Goal: Check status: Check status

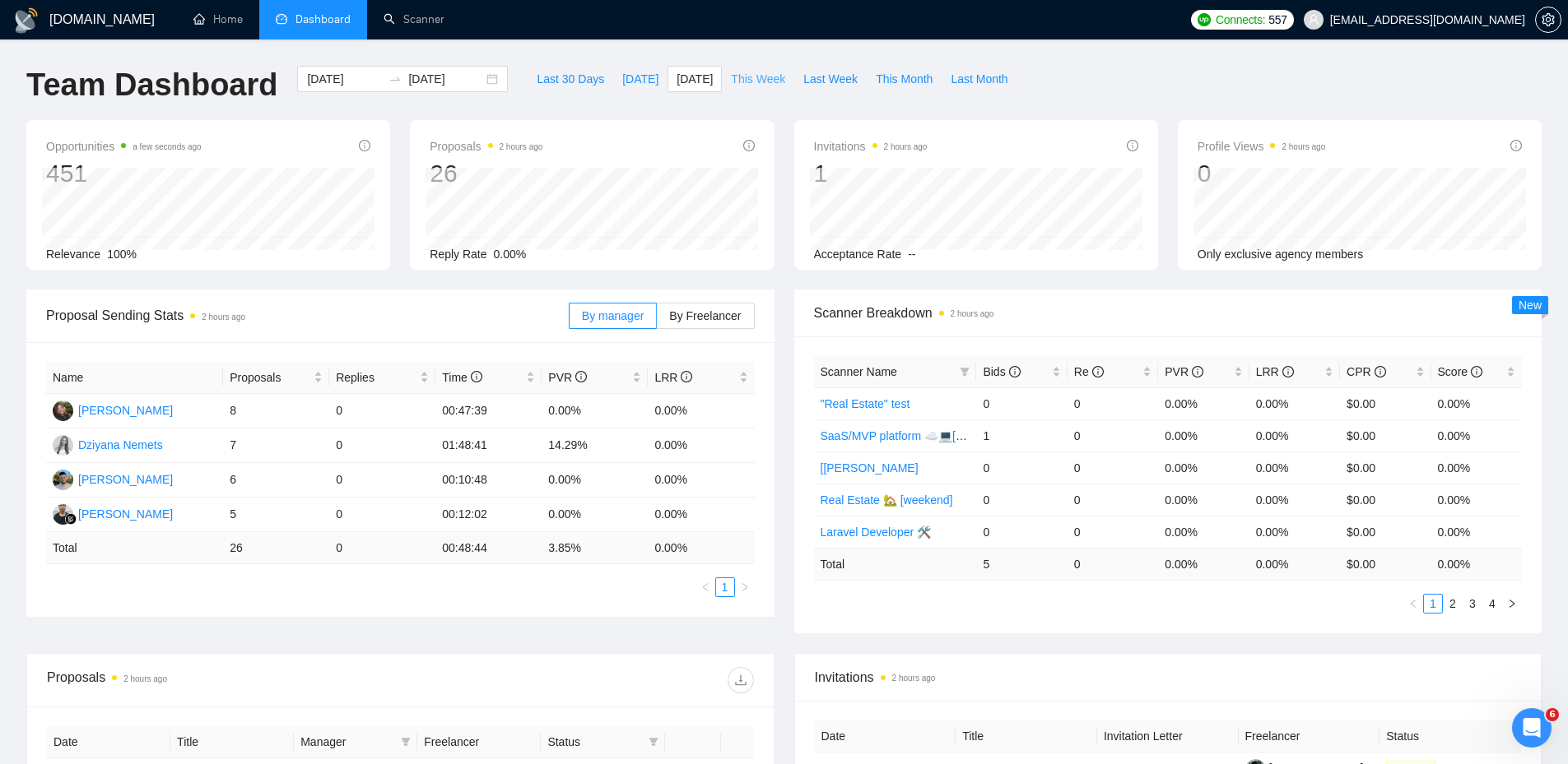
click at [757, 84] on span "This Week" at bounding box center [758, 78] width 55 height 19
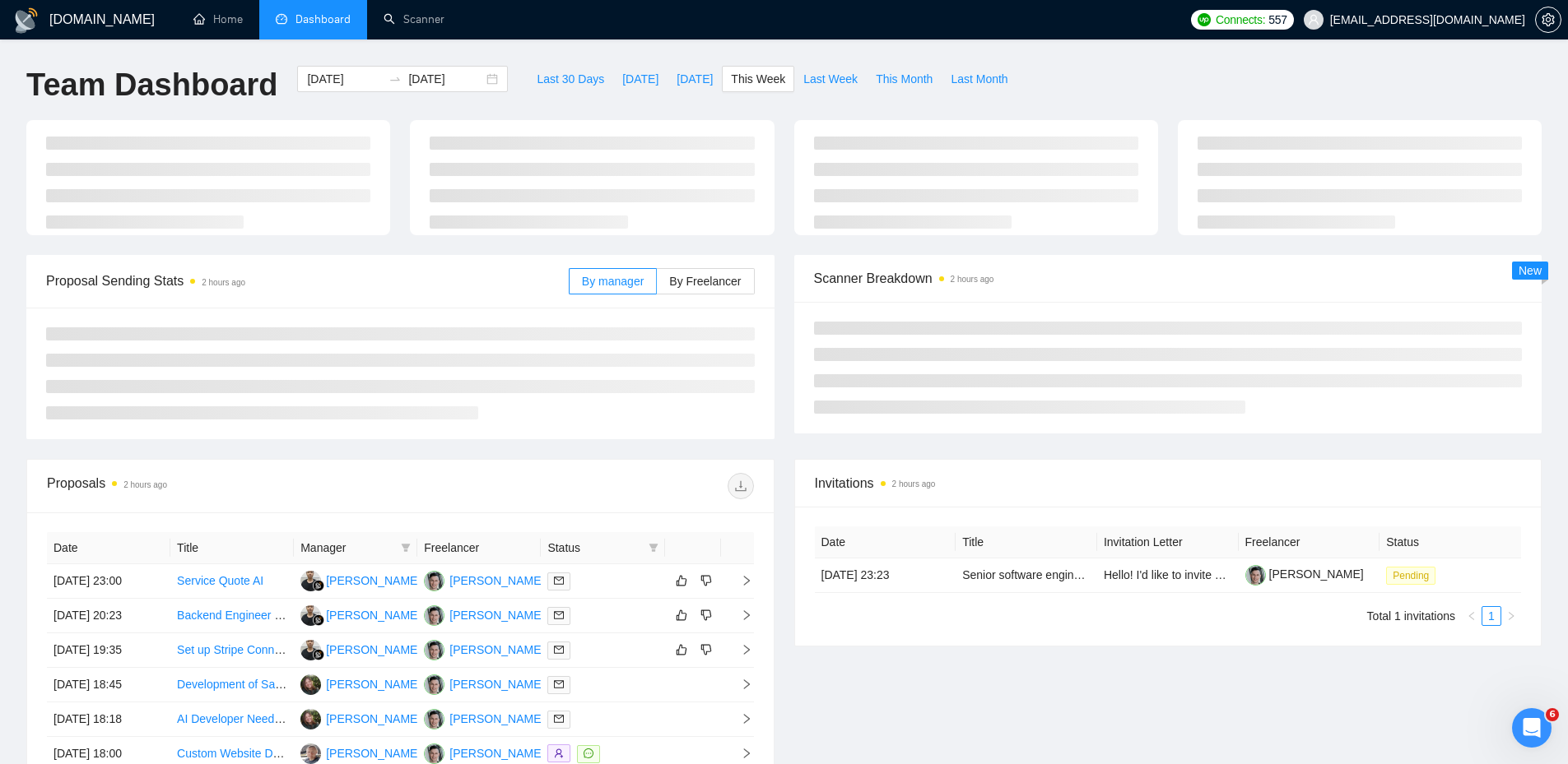
type input "[DATE]"
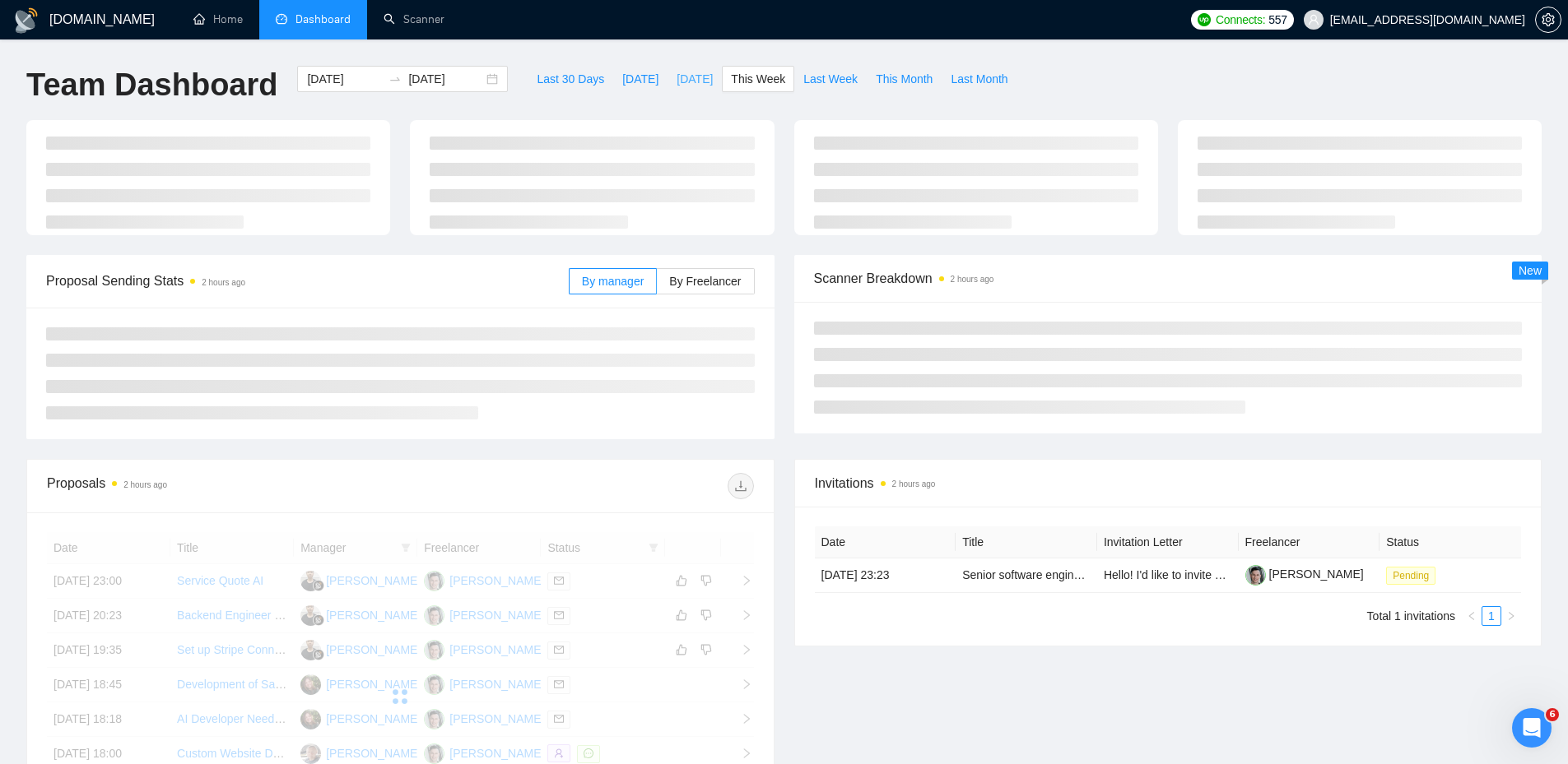
click at [679, 75] on span "[DATE]" at bounding box center [695, 78] width 36 height 19
type input "[DATE]"
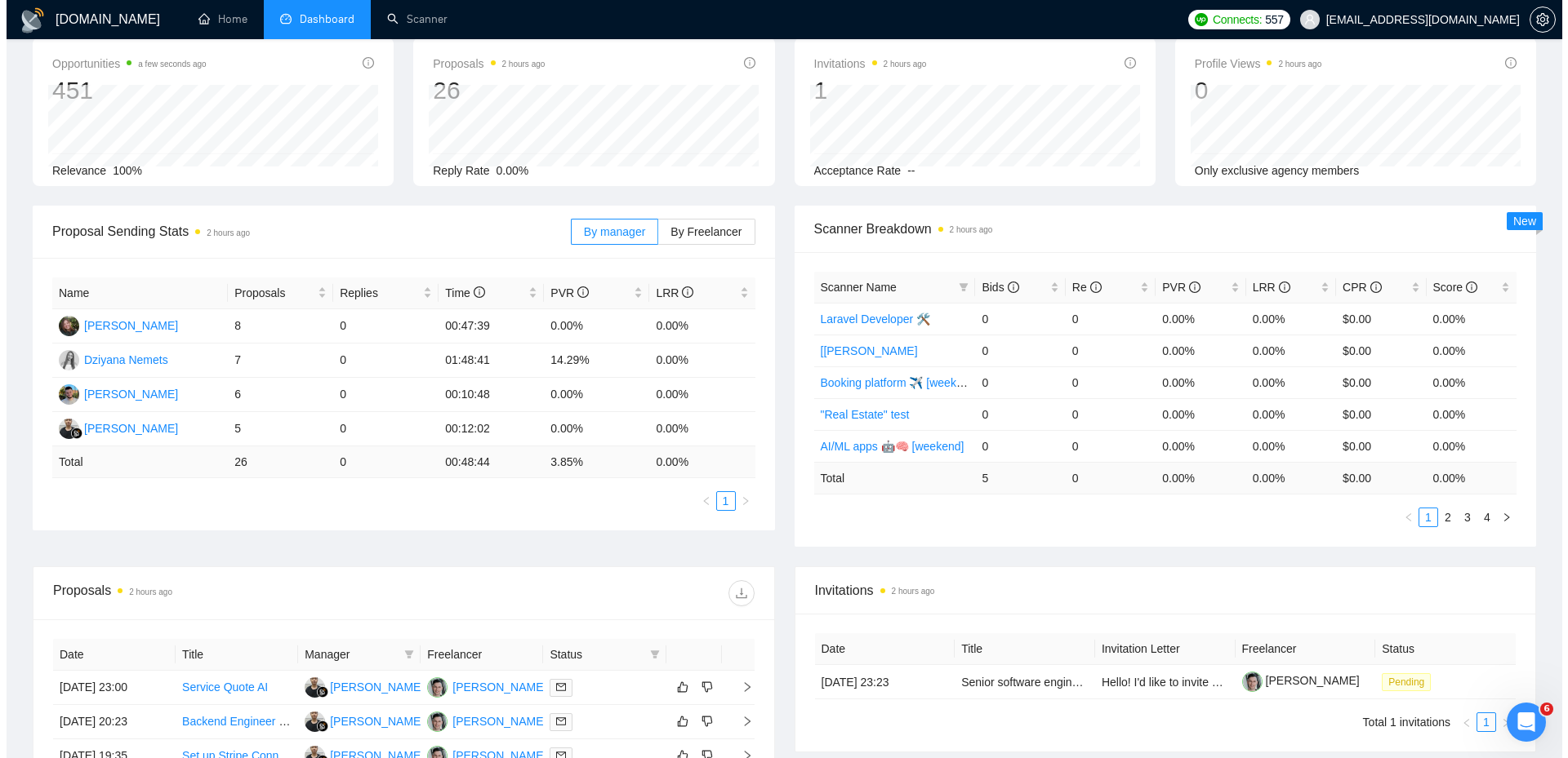
scroll to position [536, 0]
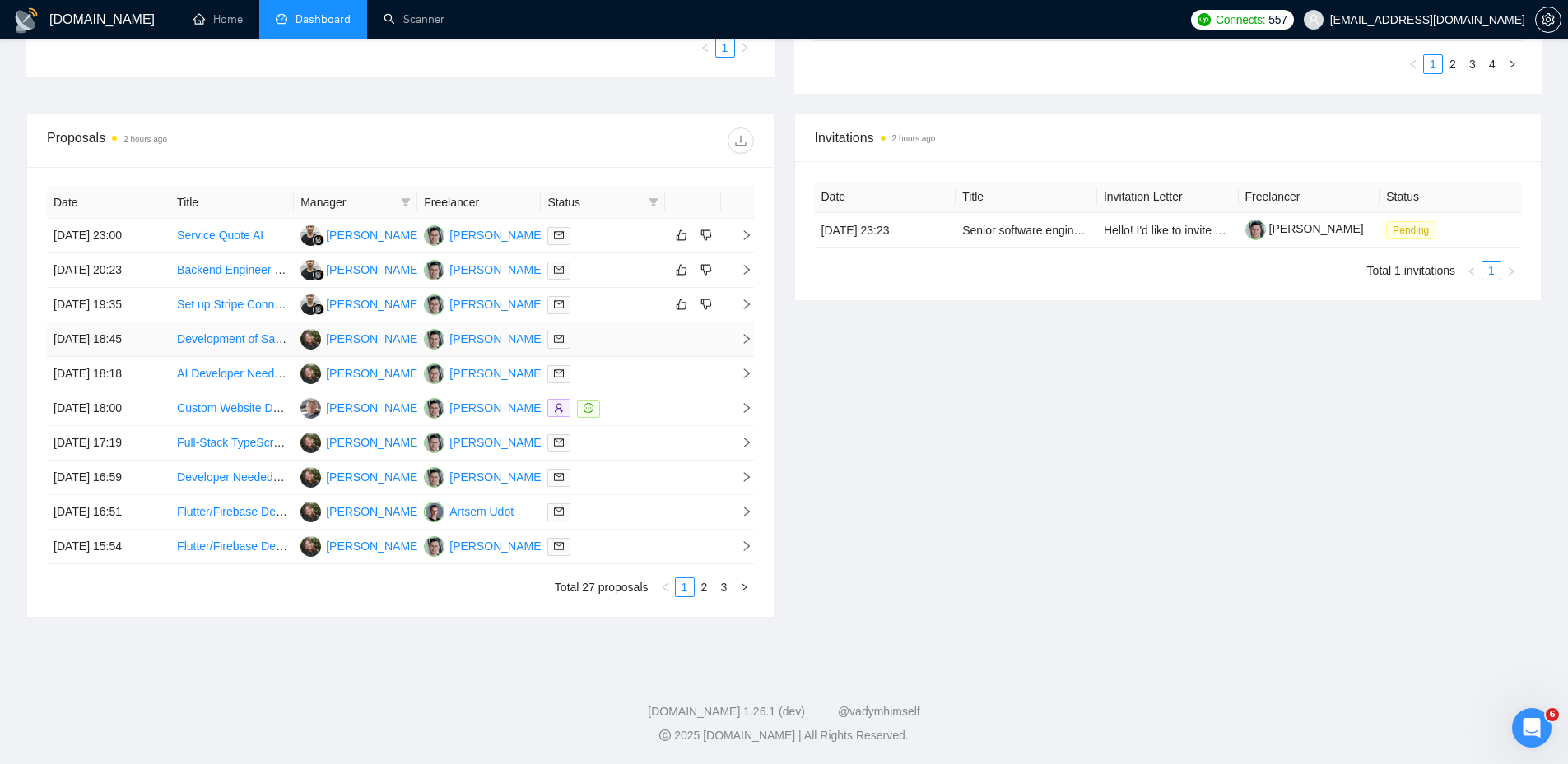
click at [610, 336] on div at bounding box center [602, 338] width 110 height 19
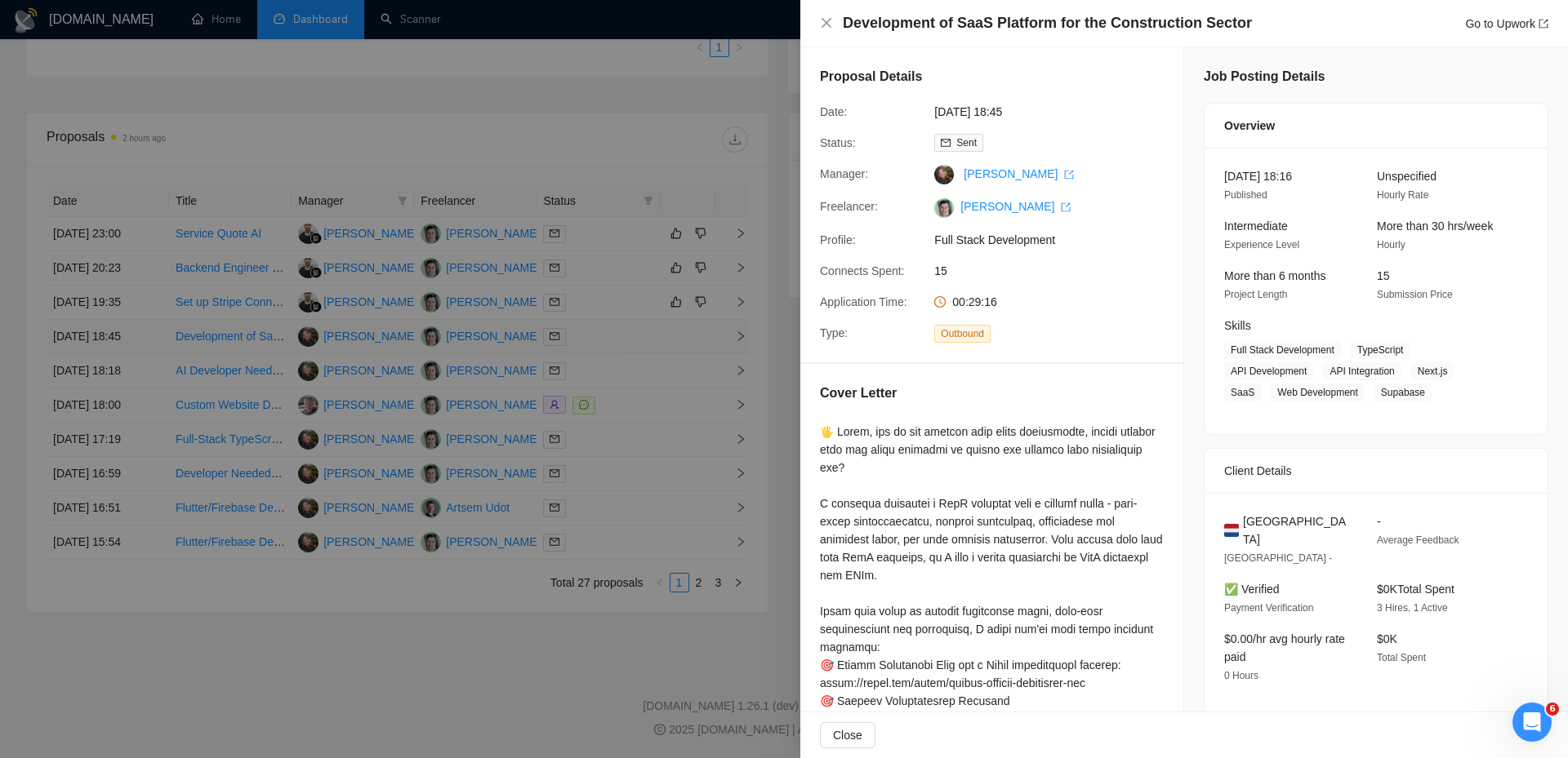
click at [605, 333] on div at bounding box center [784, 379] width 1568 height 758
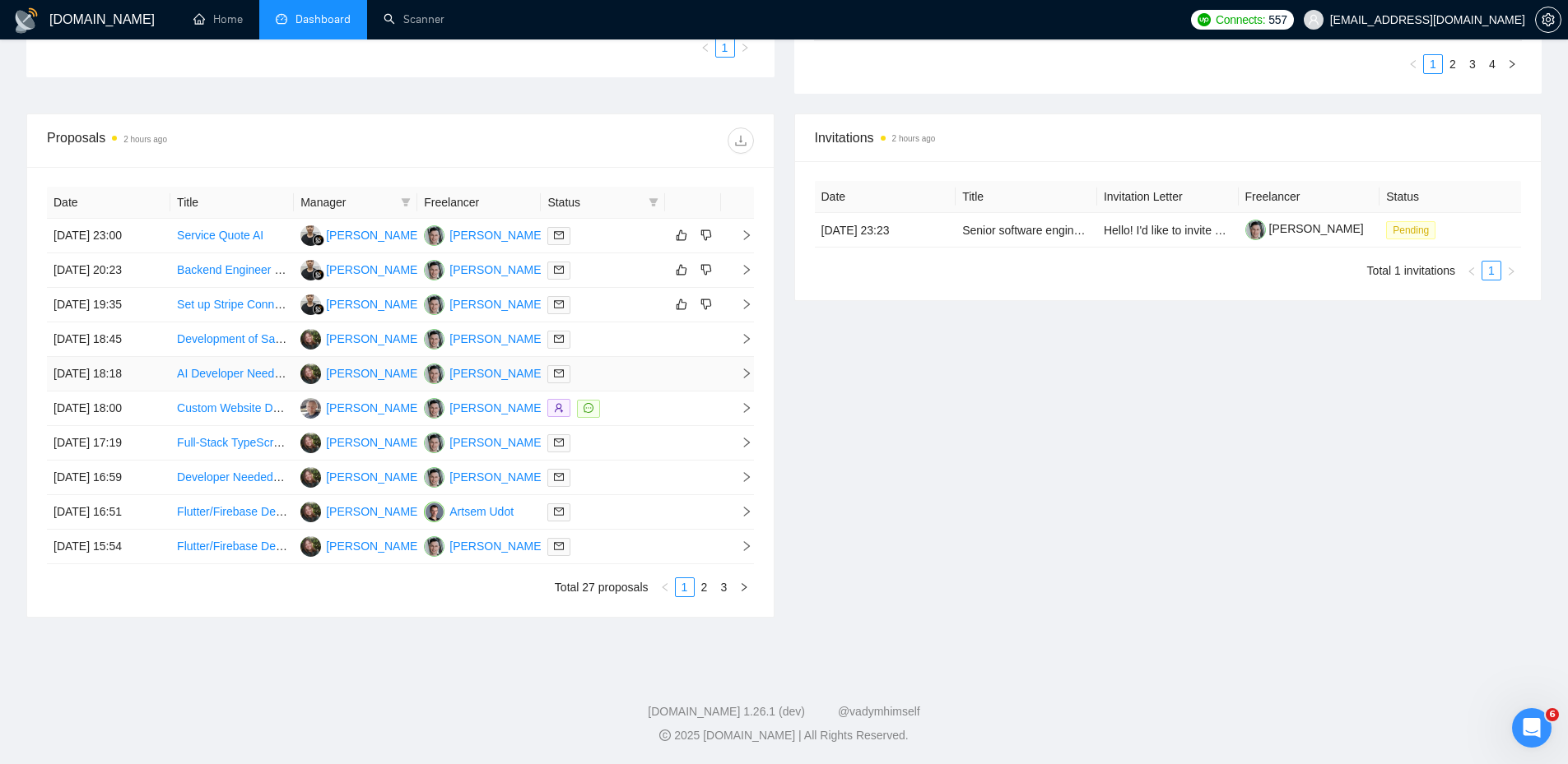
click at [628, 368] on div at bounding box center [602, 374] width 110 height 19
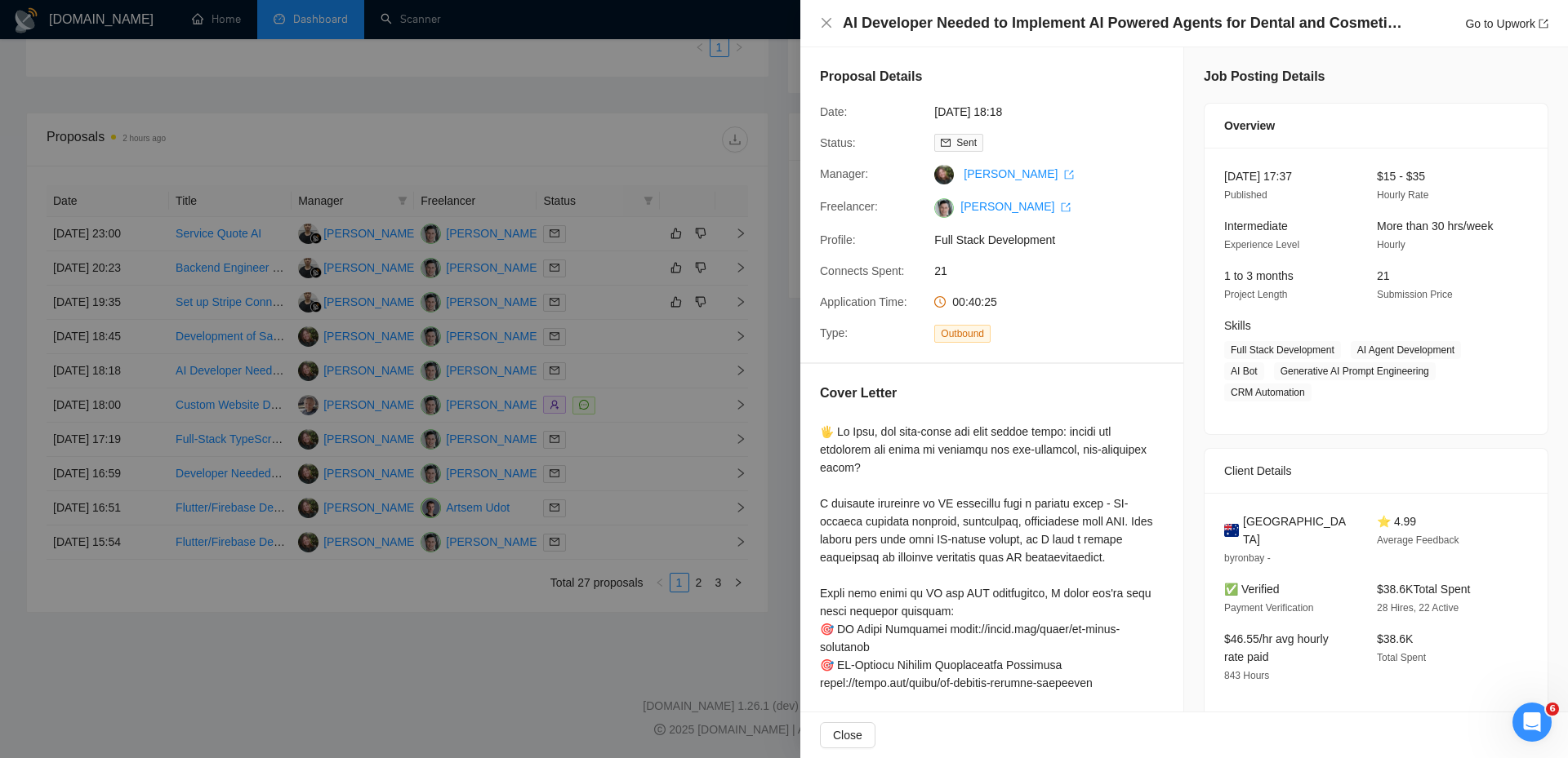
click at [623, 365] on div at bounding box center [784, 379] width 1568 height 758
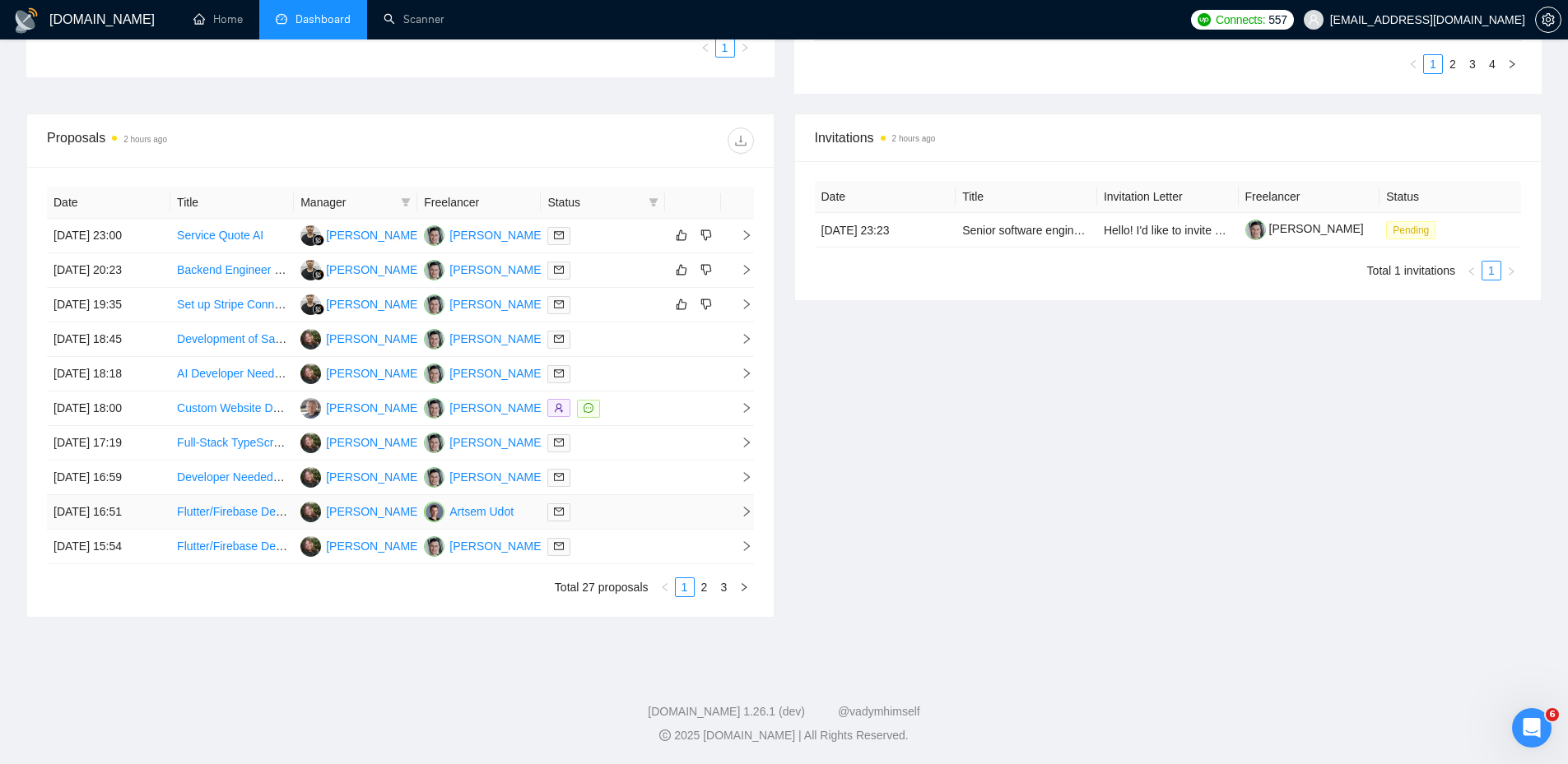
click at [609, 503] on div at bounding box center [602, 512] width 110 height 19
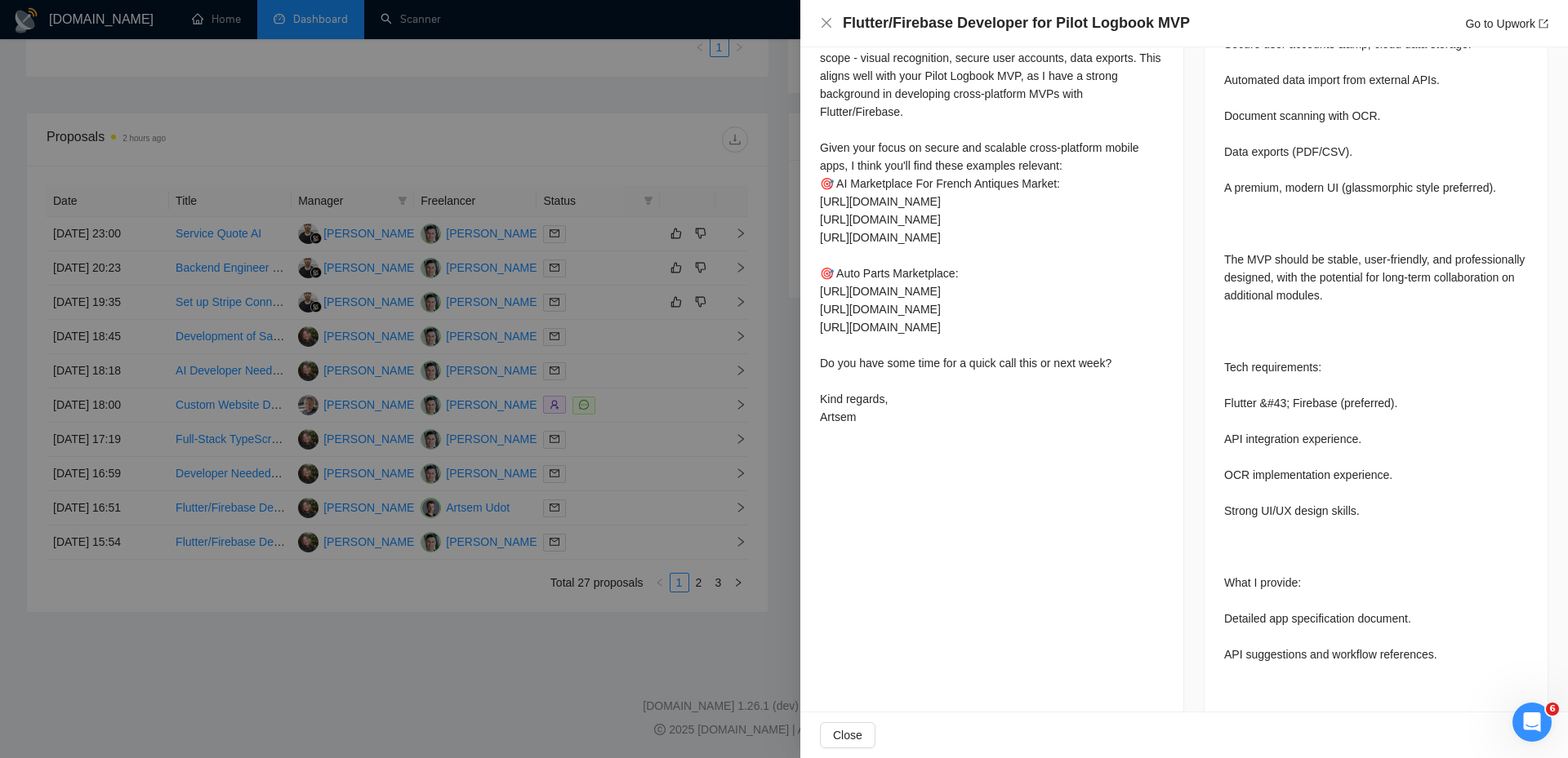
scroll to position [898, 0]
click at [647, 519] on div at bounding box center [784, 379] width 1568 height 758
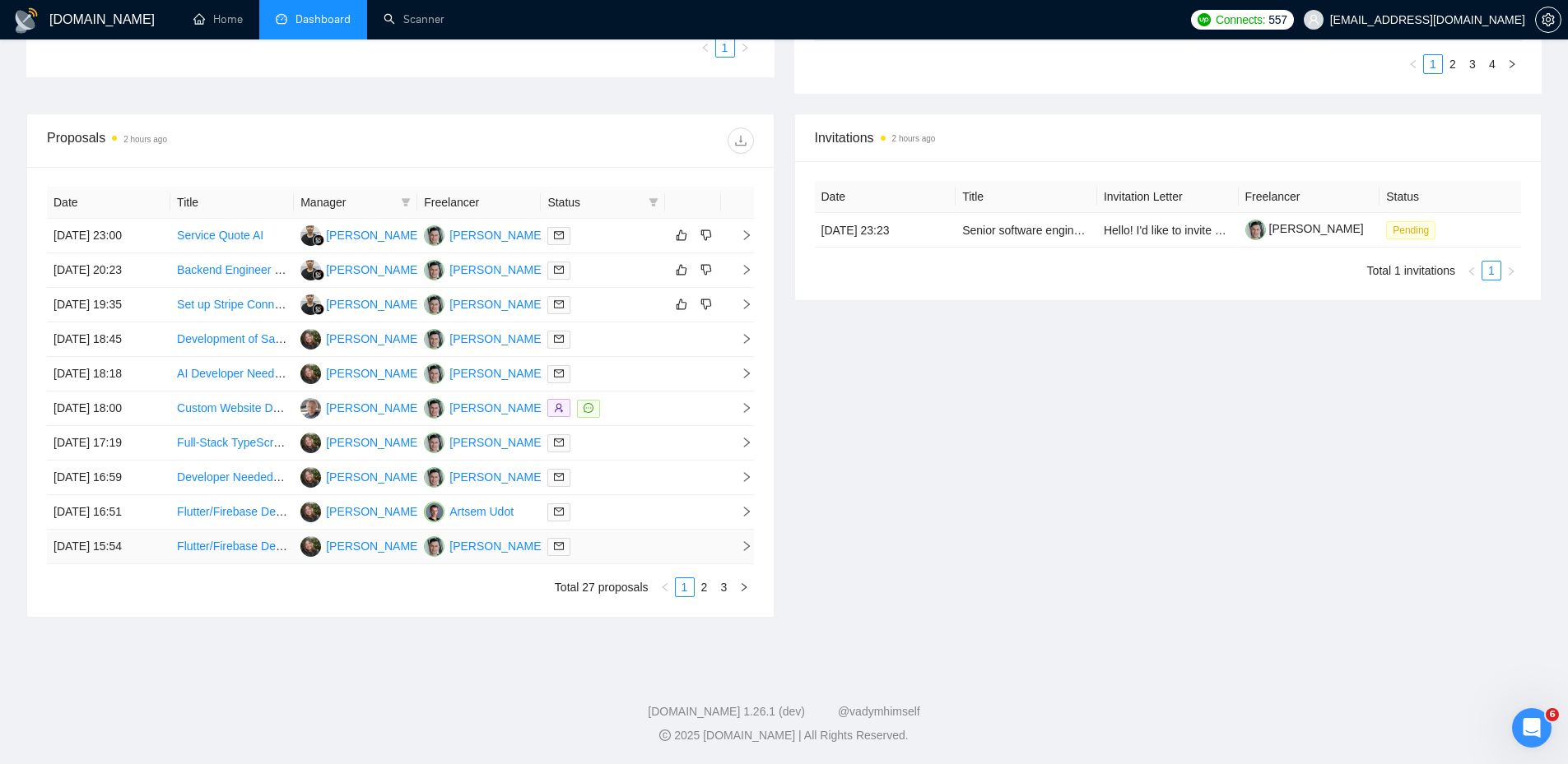
click at [633, 553] on div at bounding box center [602, 546] width 110 height 19
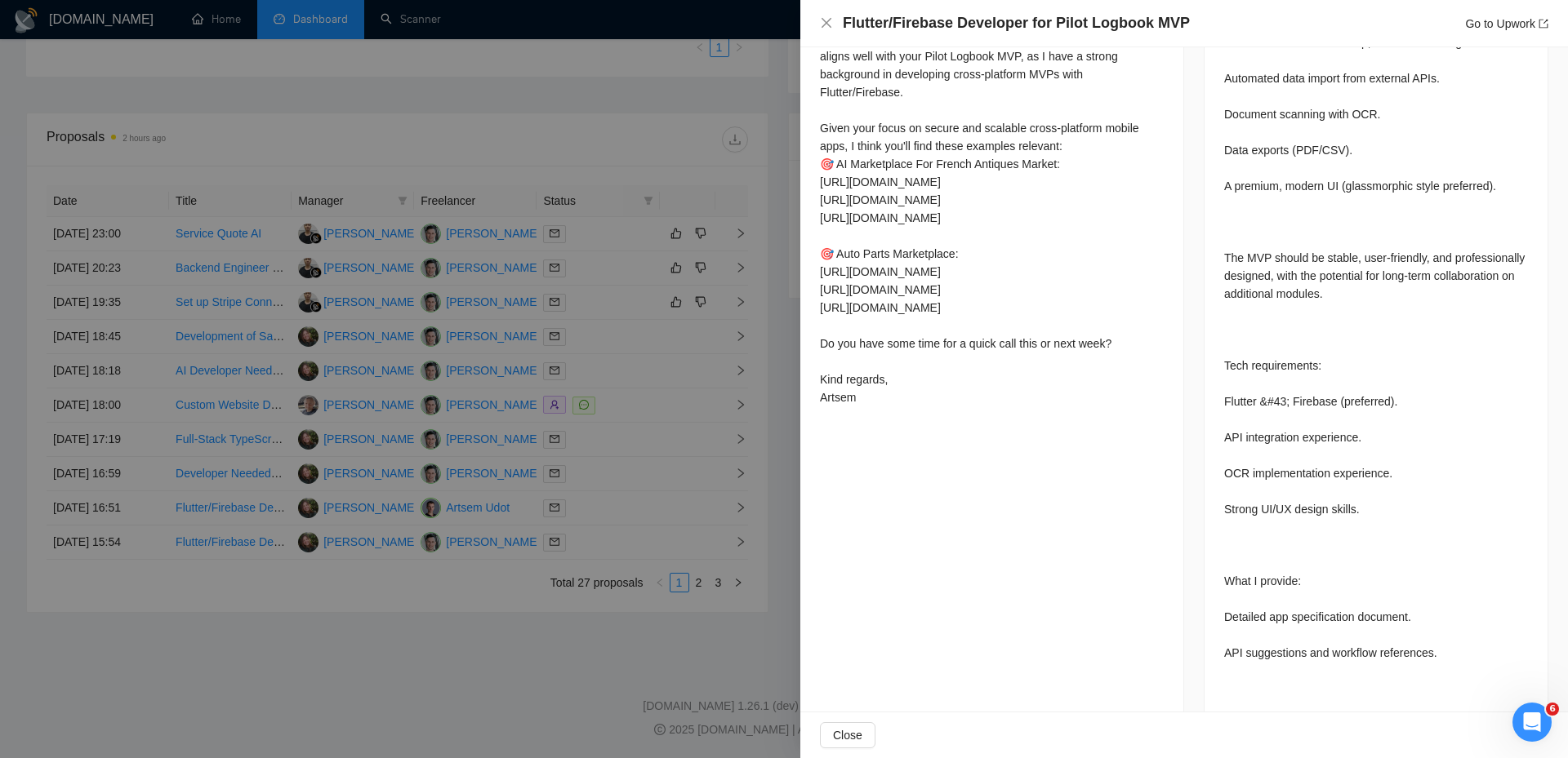
click at [636, 528] on div at bounding box center [784, 379] width 1568 height 758
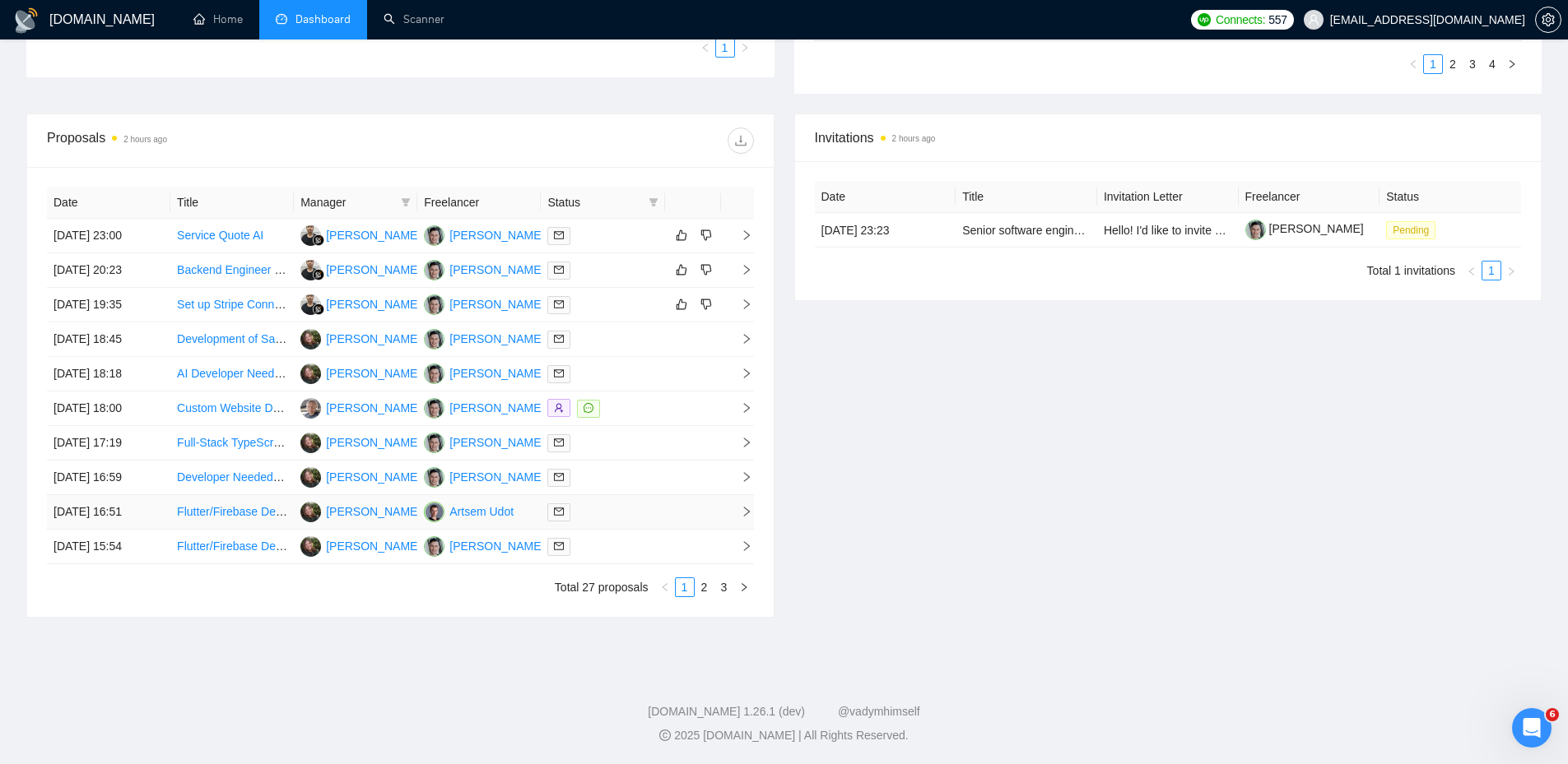
click at [627, 511] on div at bounding box center [602, 512] width 110 height 19
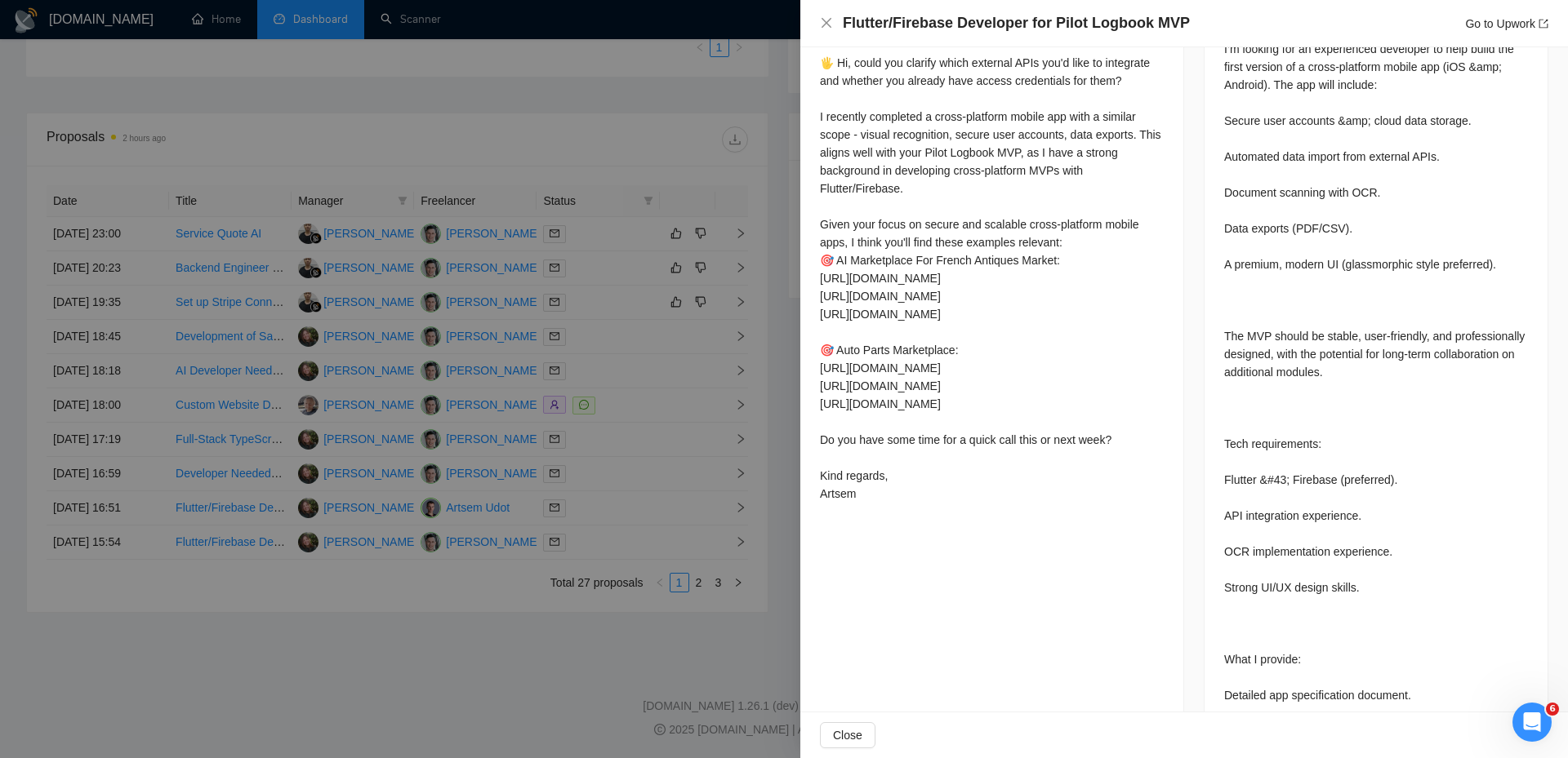
scroll to position [653, 0]
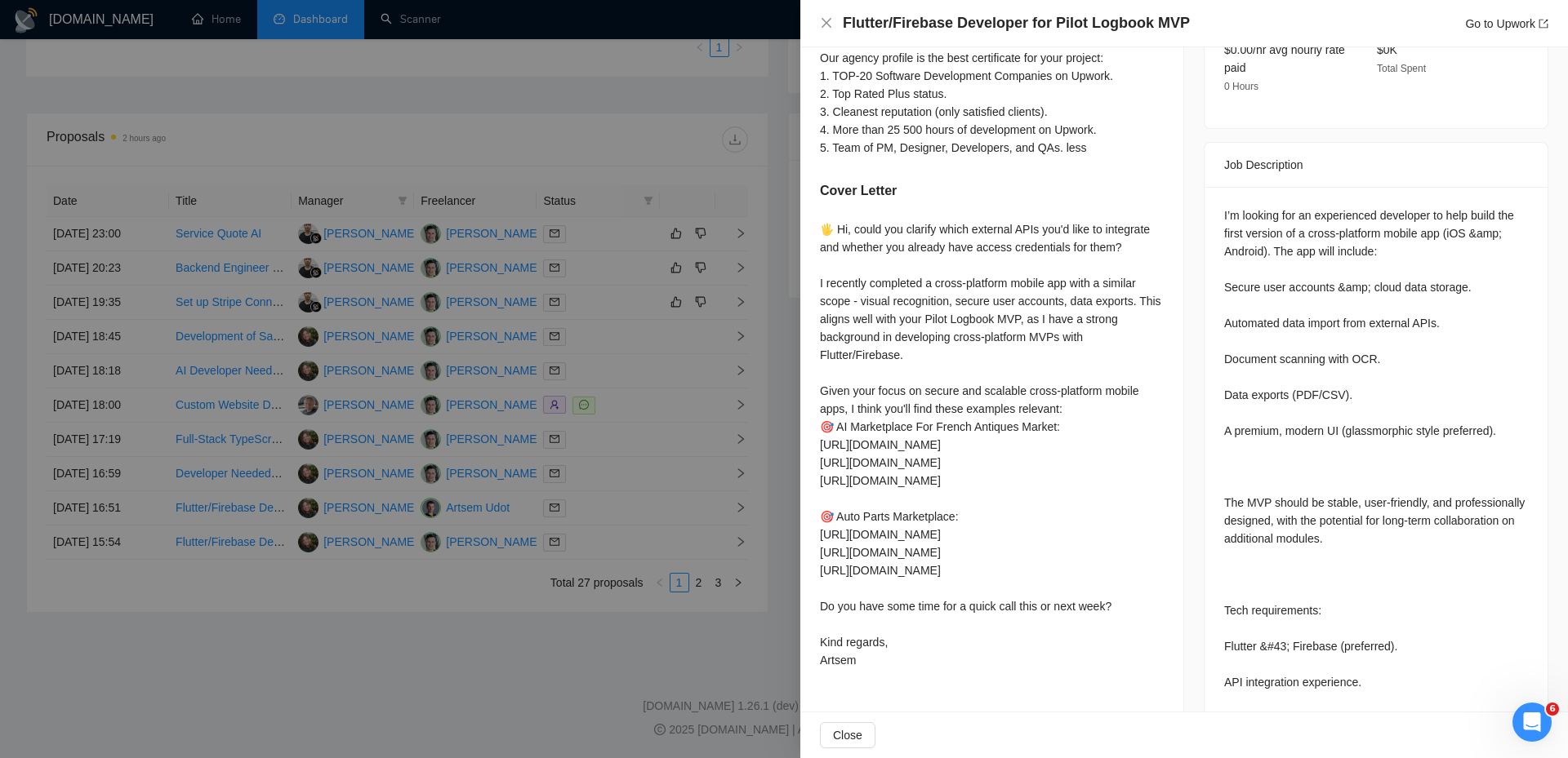
click at [705, 509] on div at bounding box center [784, 379] width 1568 height 758
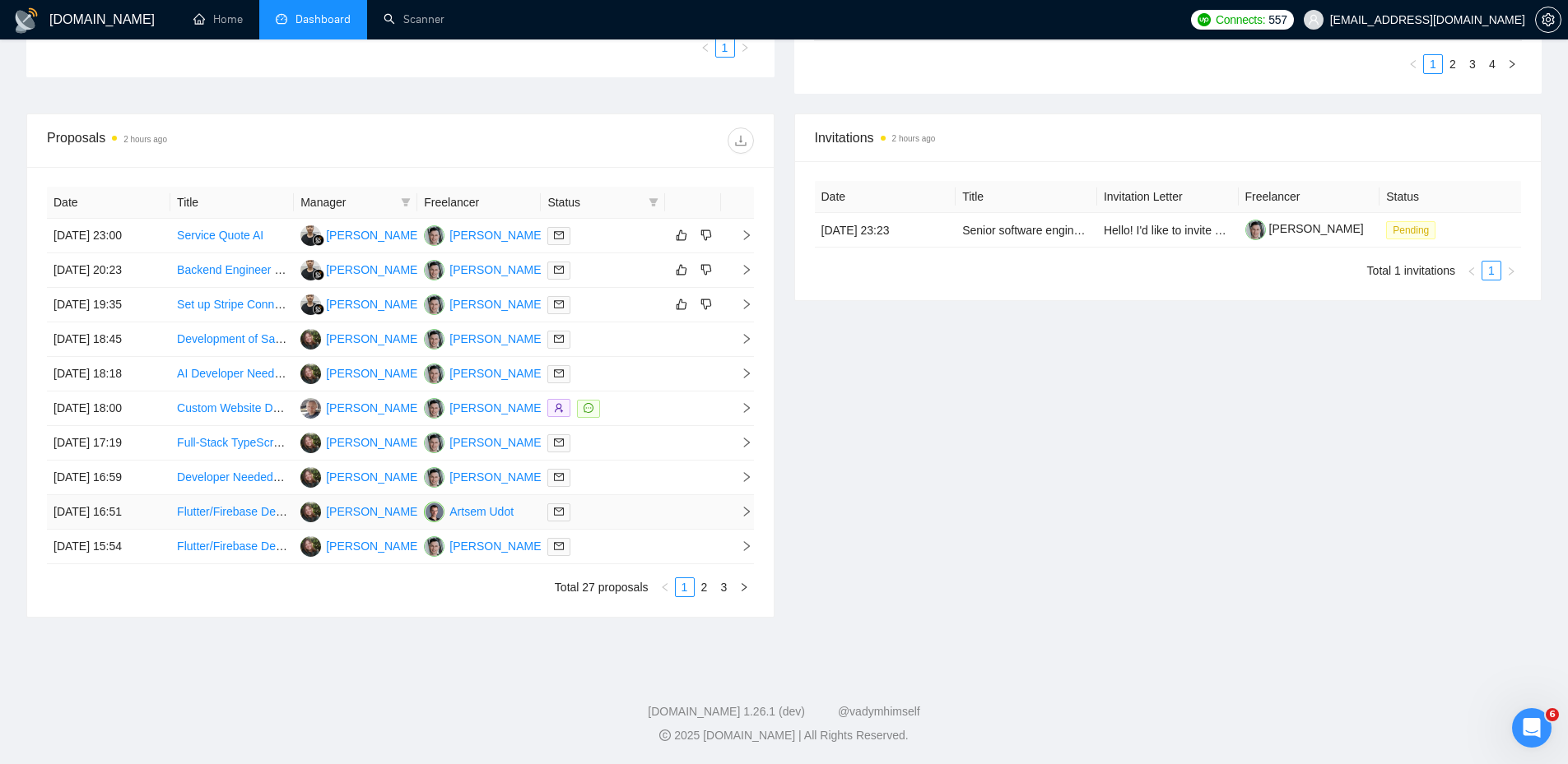
click at [673, 517] on td at bounding box center [692, 512] width 56 height 34
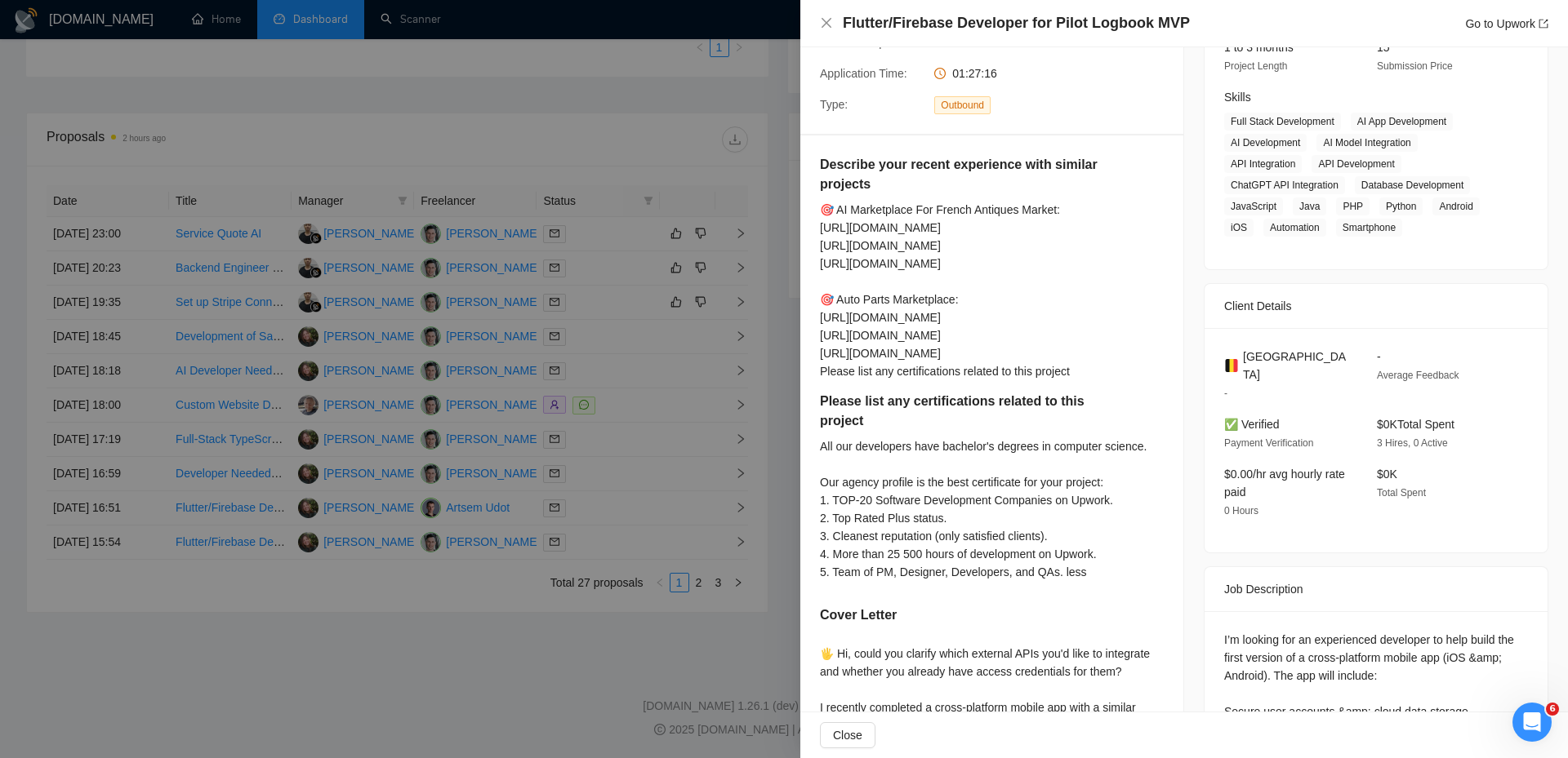
scroll to position [0, 0]
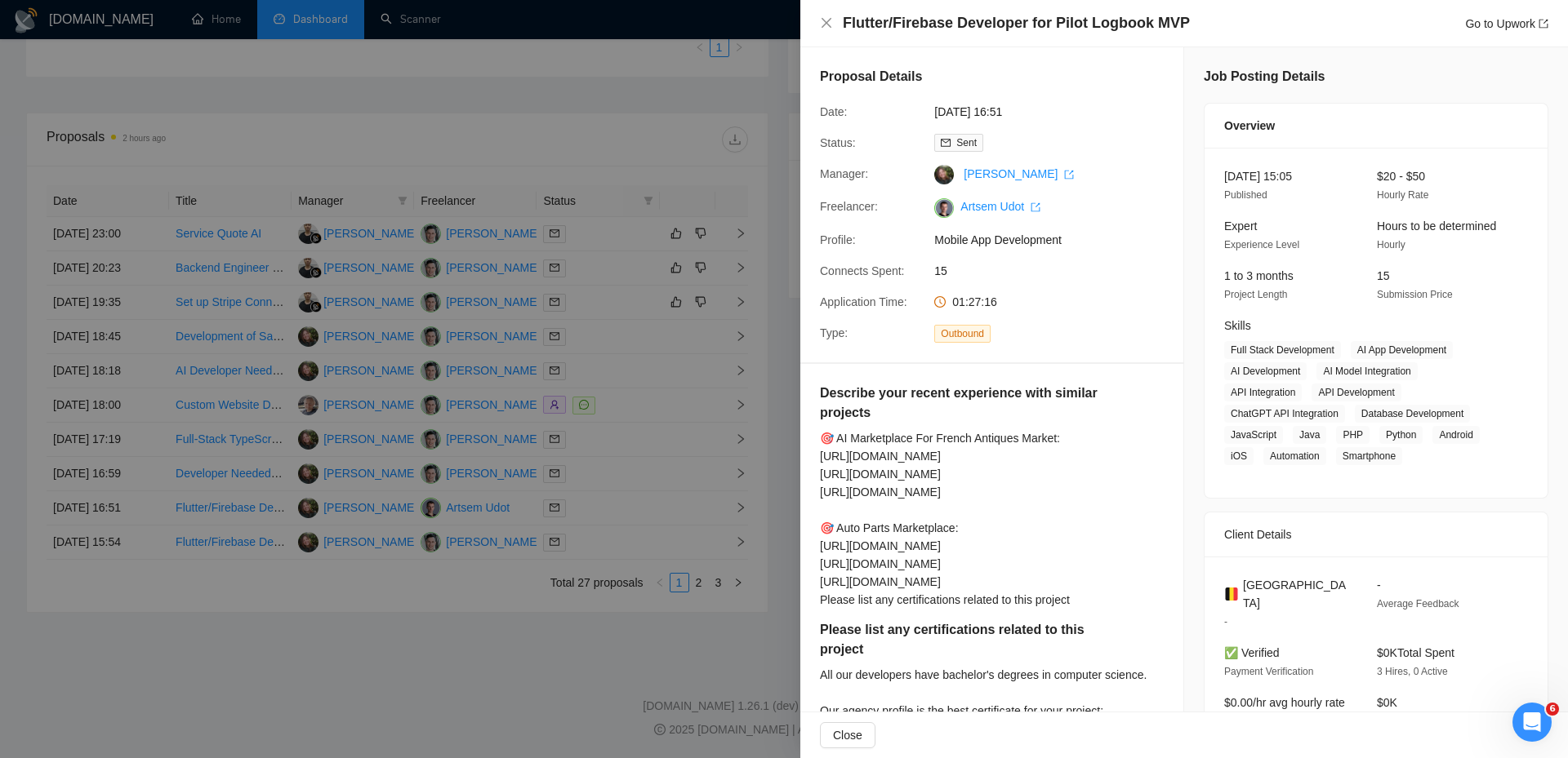
click at [713, 550] on div at bounding box center [784, 379] width 1568 height 758
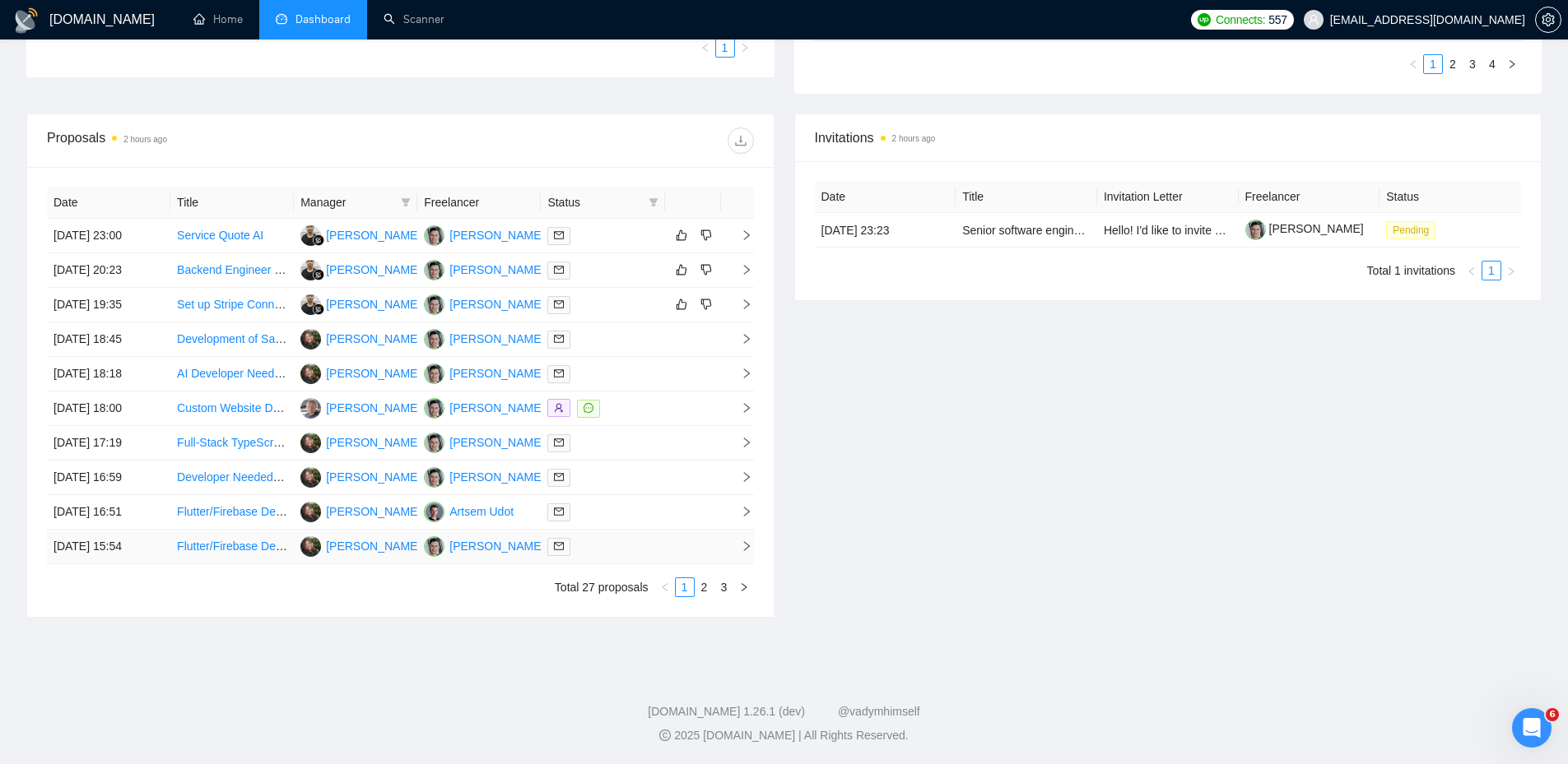
click at [667, 548] on td at bounding box center [692, 546] width 56 height 34
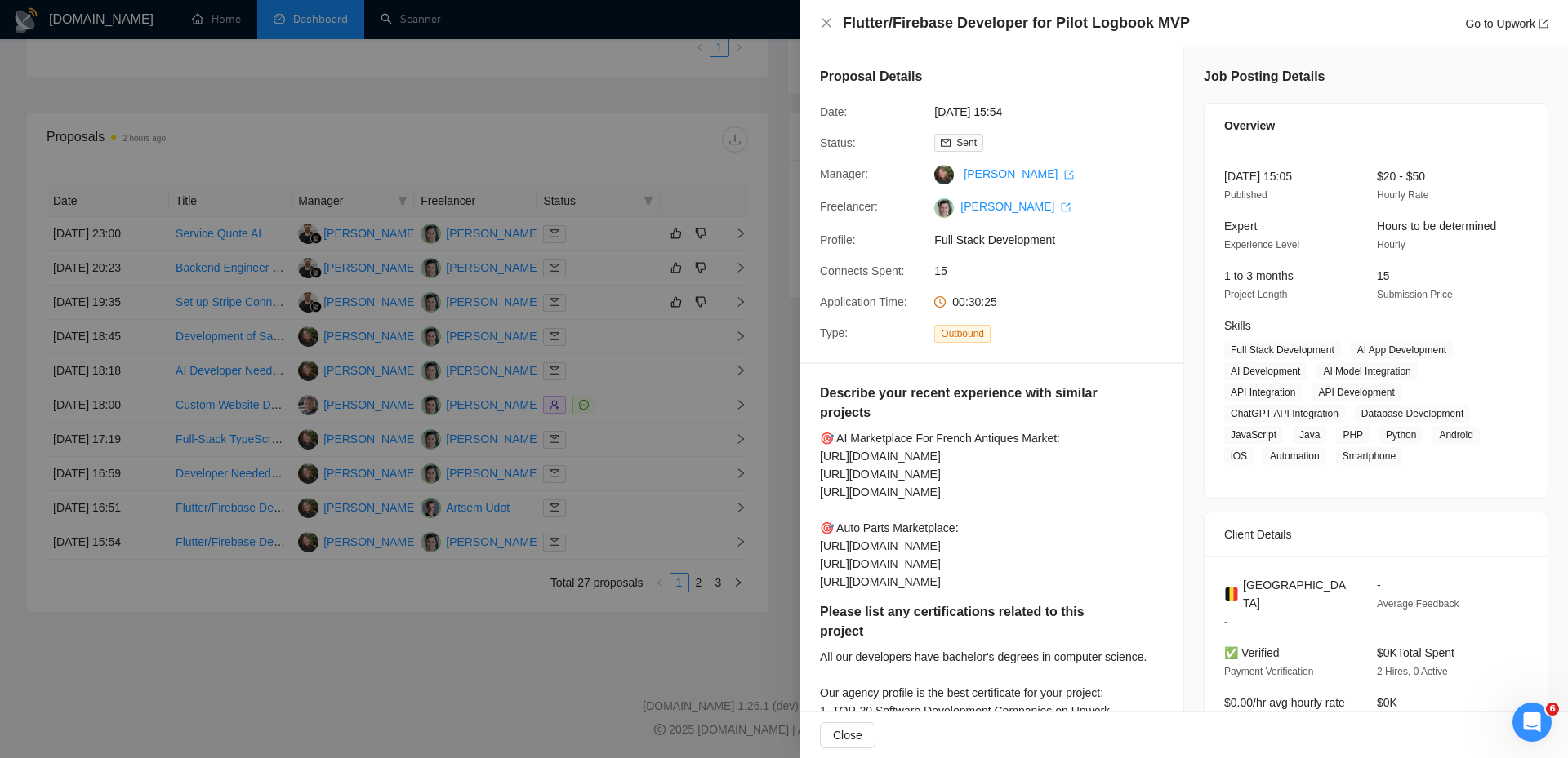
click at [652, 531] on div at bounding box center [784, 379] width 1568 height 758
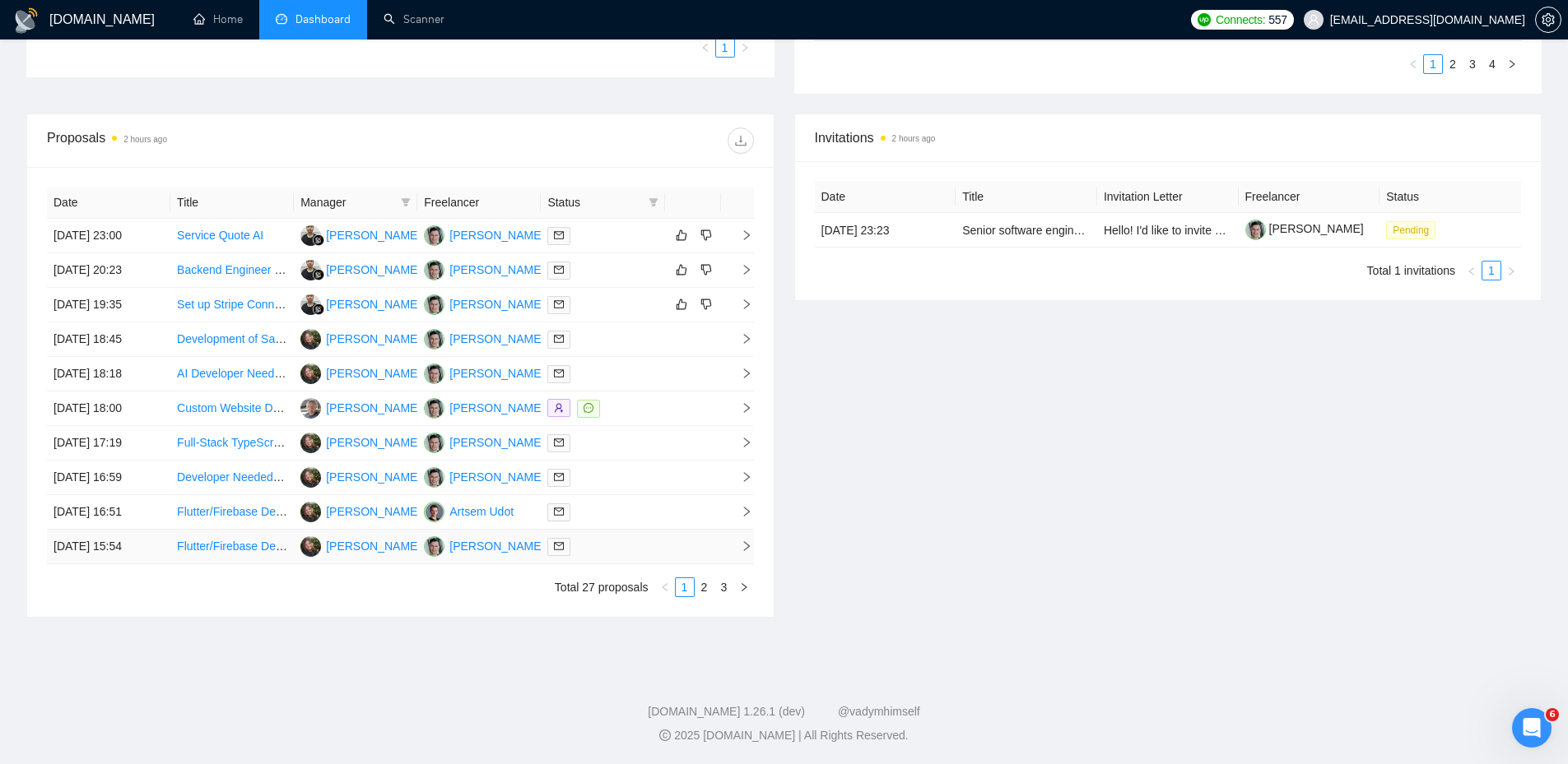
click at [641, 533] on td at bounding box center [602, 546] width 123 height 34
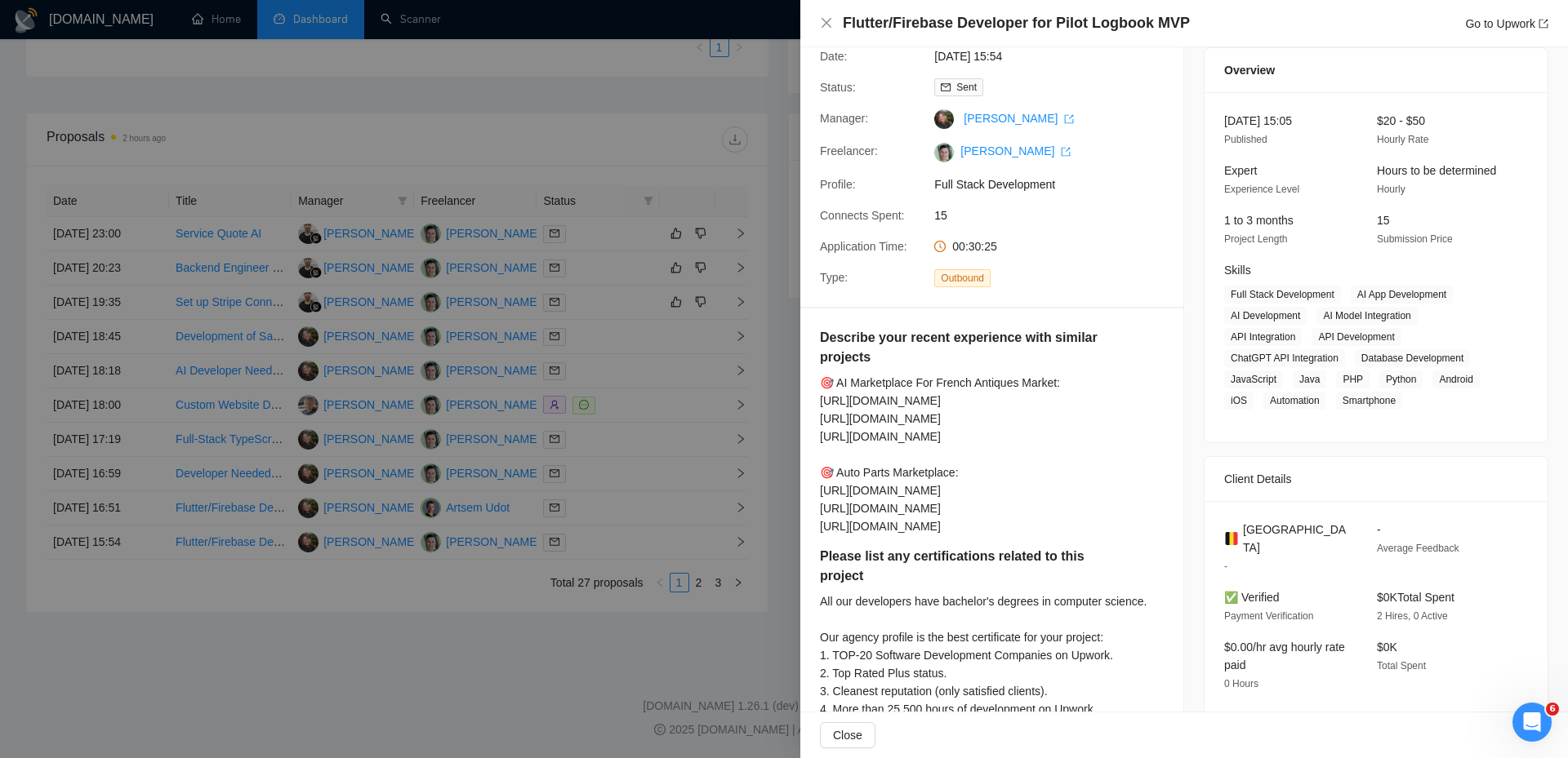
scroll to position [81, 0]
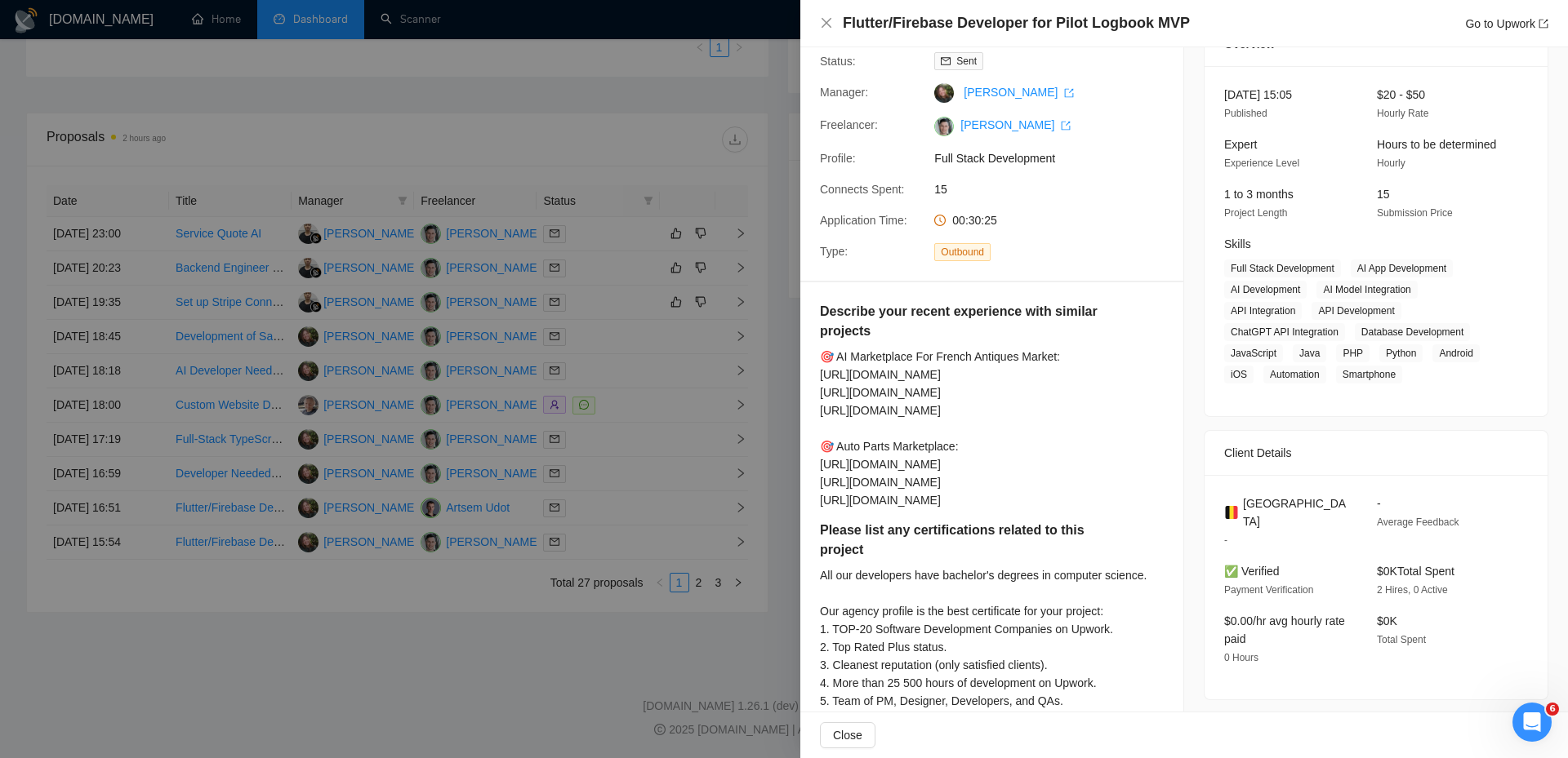
click at [746, 457] on div at bounding box center [784, 379] width 1568 height 758
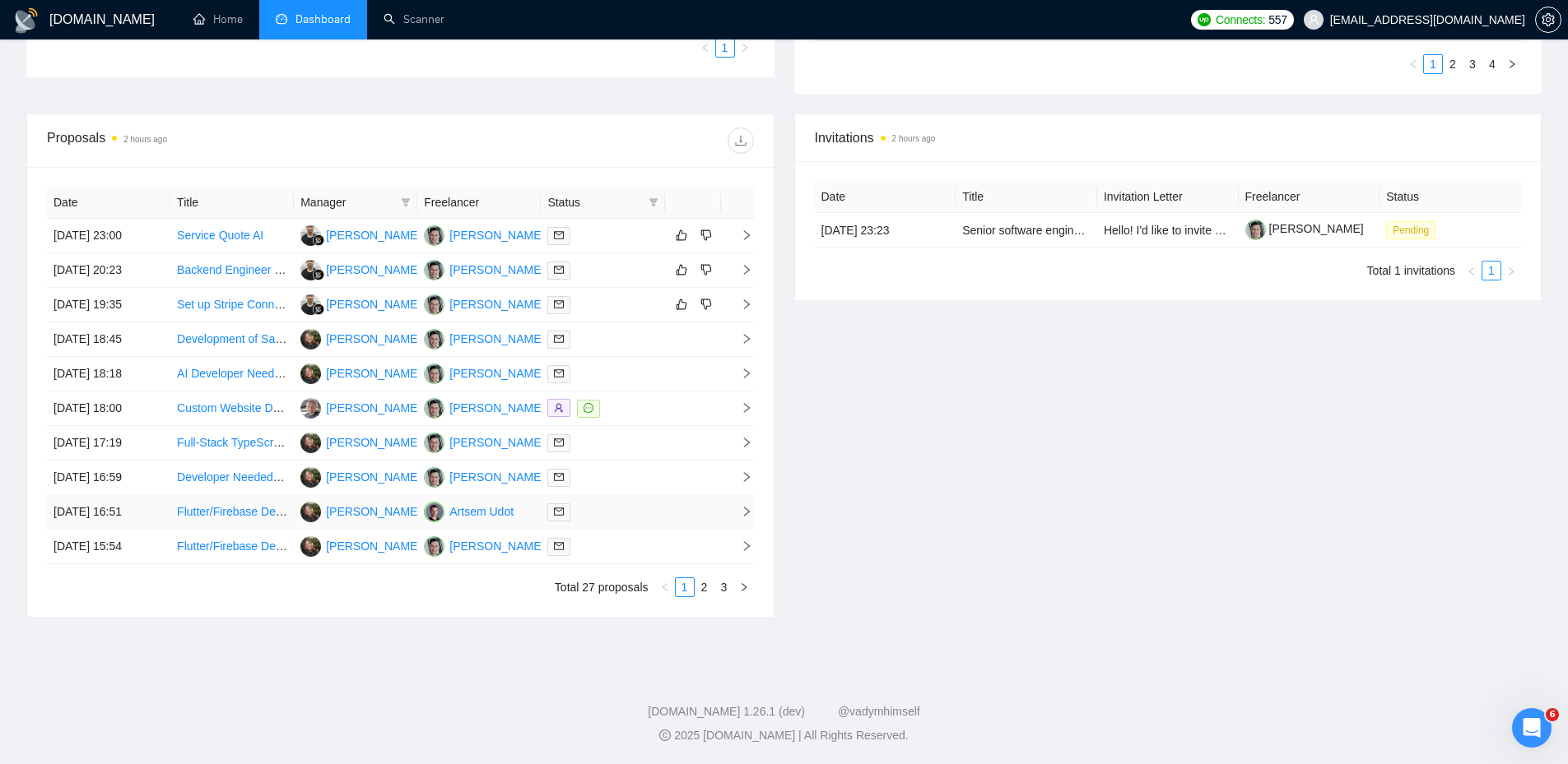
click at [663, 515] on td at bounding box center [602, 512] width 123 height 34
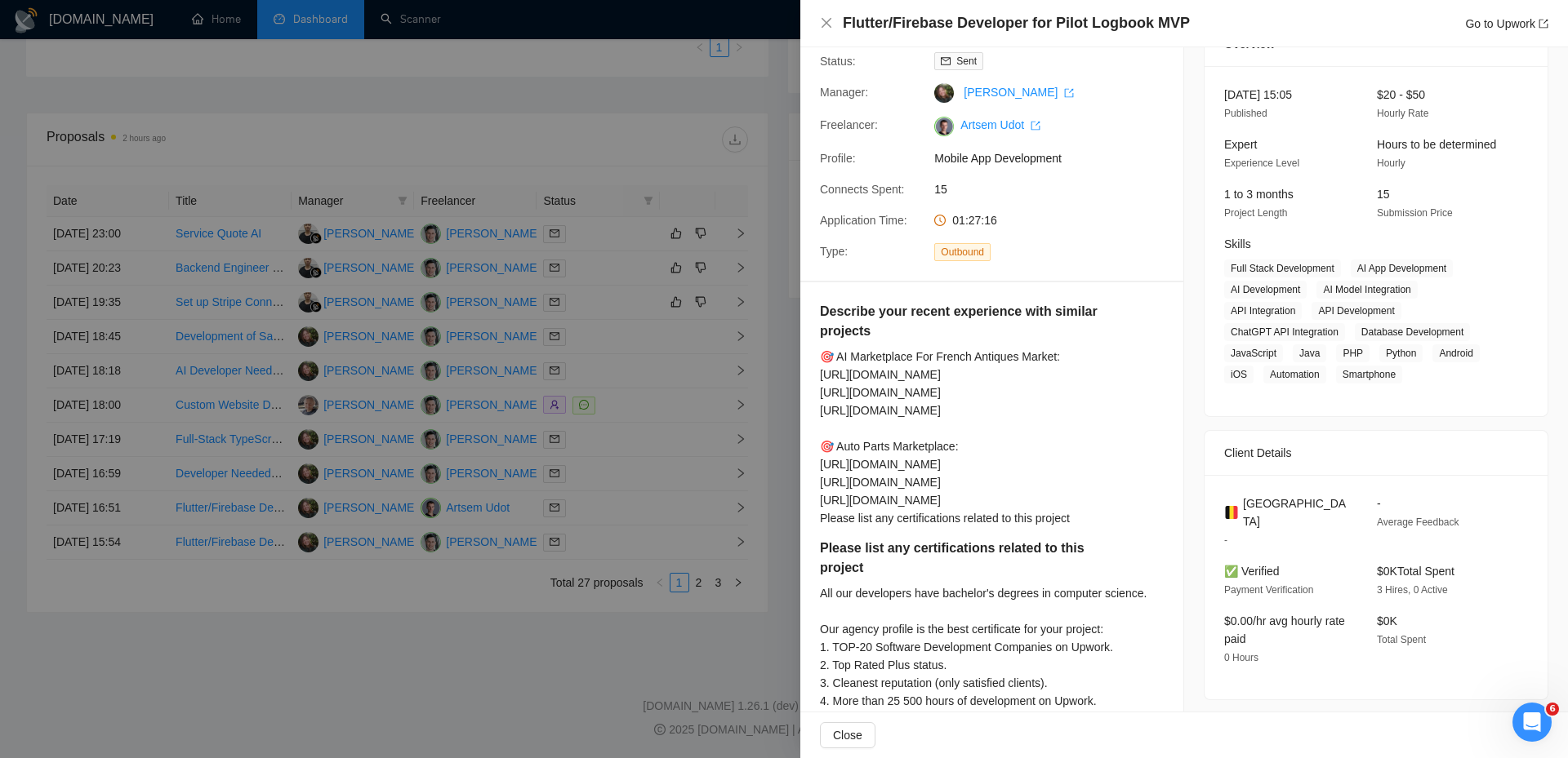
drag, startPoint x: 658, startPoint y: 511, endPoint x: 1029, endPoint y: 548, distance: 372.8
click at [1029, 539] on div "Describe your recent experience with similar projects 🎯 AI Marketplace For Fren…" at bounding box center [985, 420] width 331 height 237
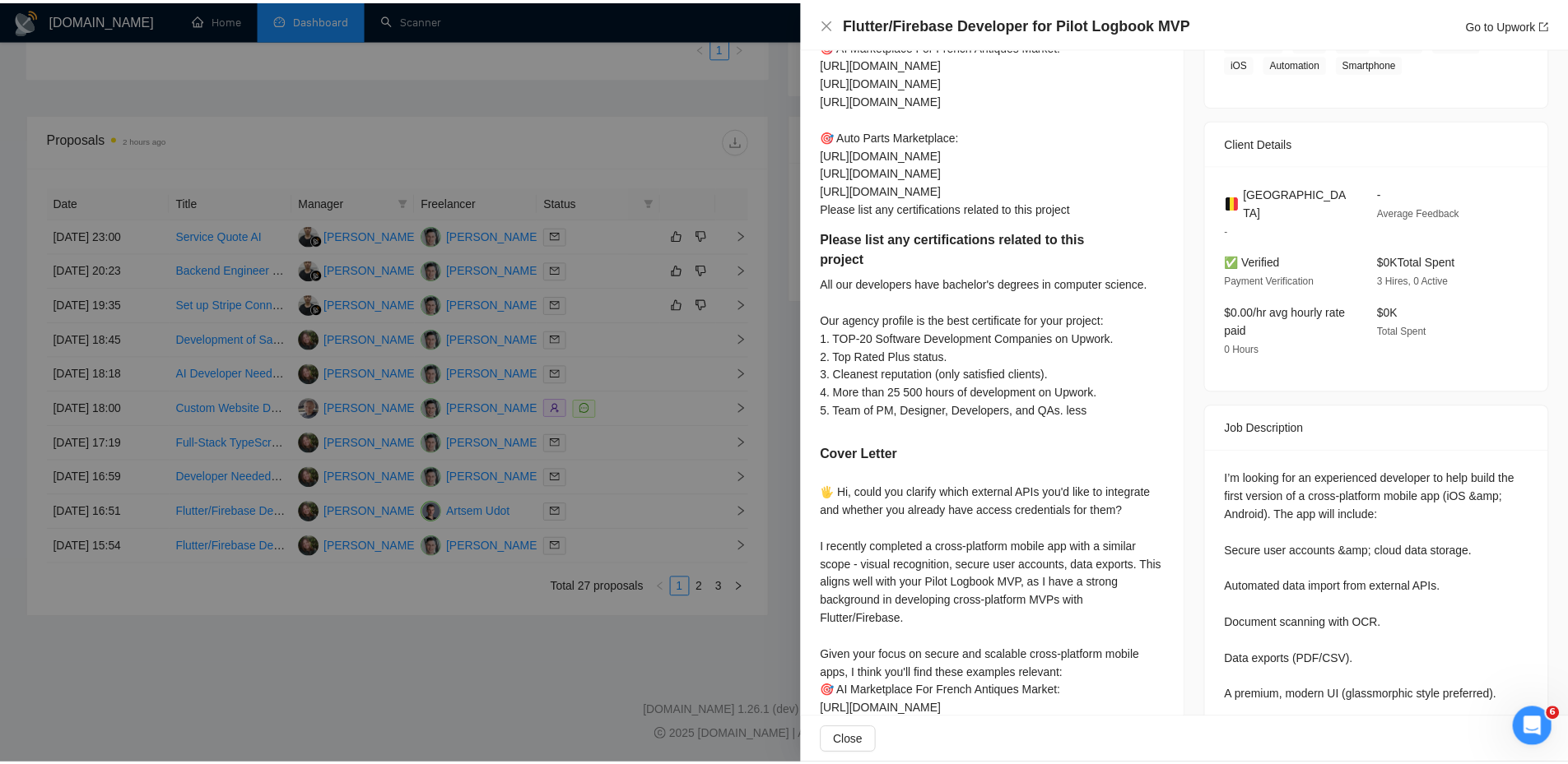
scroll to position [0, 0]
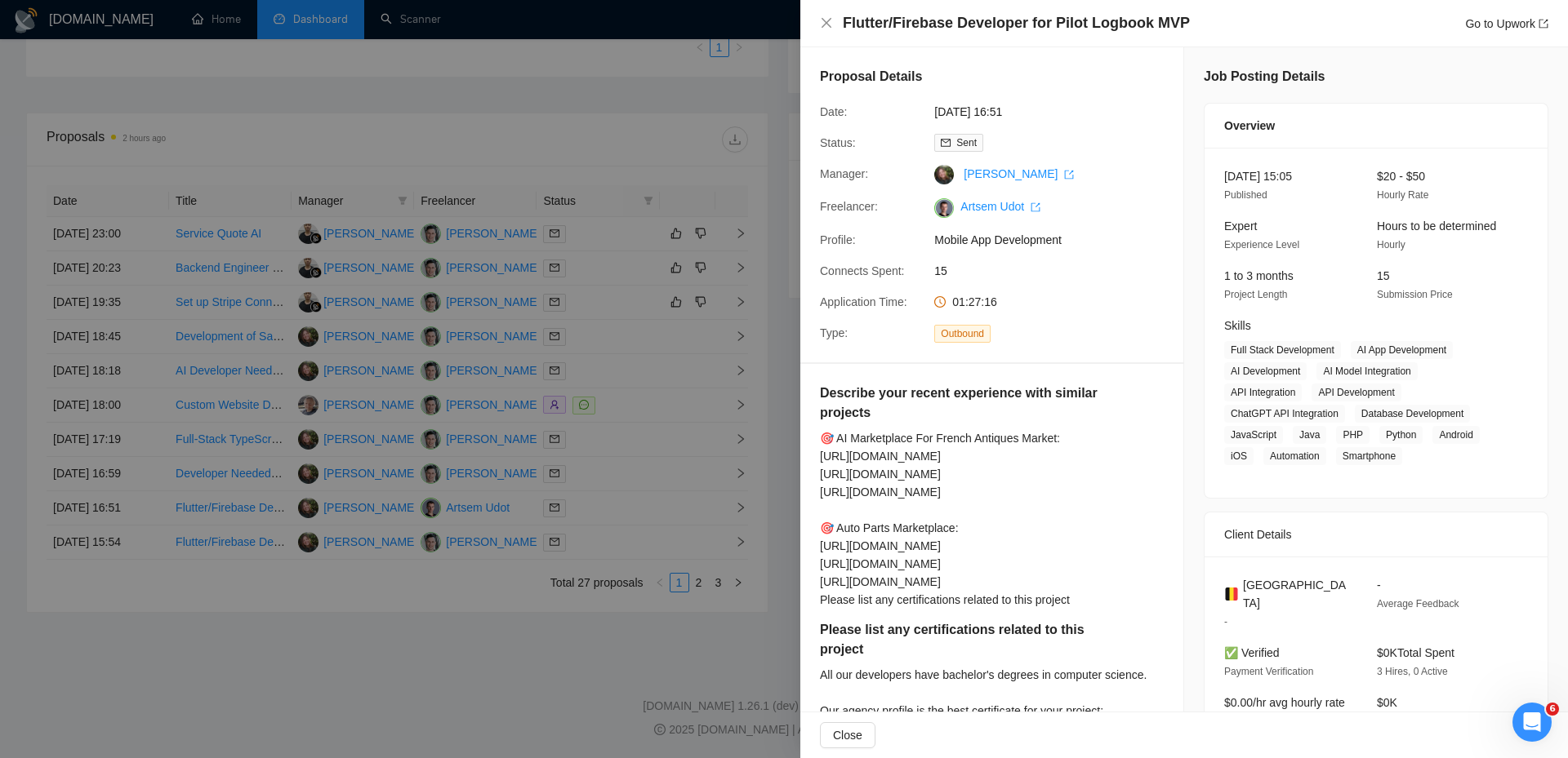
click at [704, 409] on div at bounding box center [784, 379] width 1568 height 758
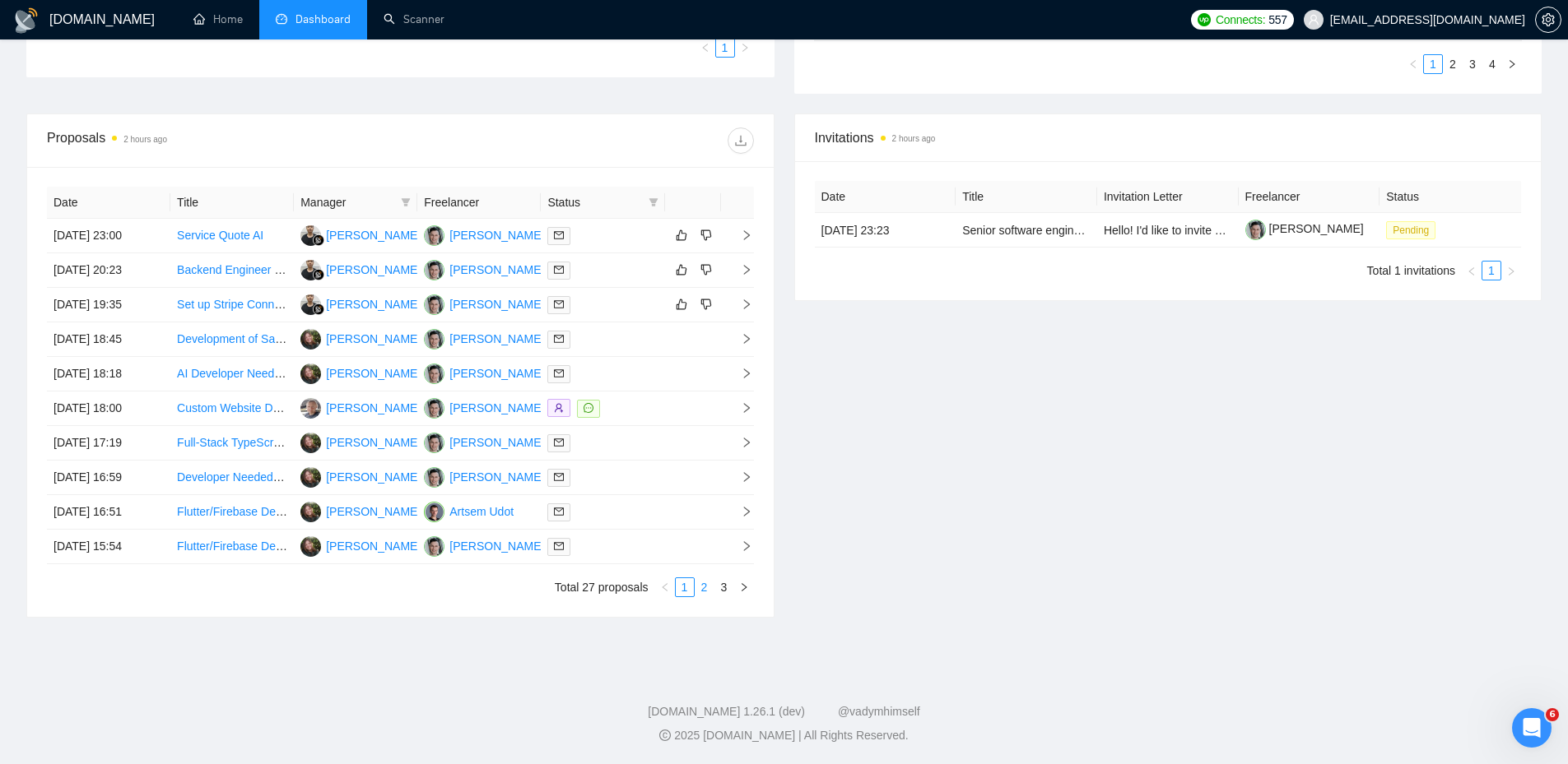
click at [708, 585] on link "2" at bounding box center [704, 587] width 19 height 19
click at [641, 310] on div at bounding box center [602, 304] width 110 height 19
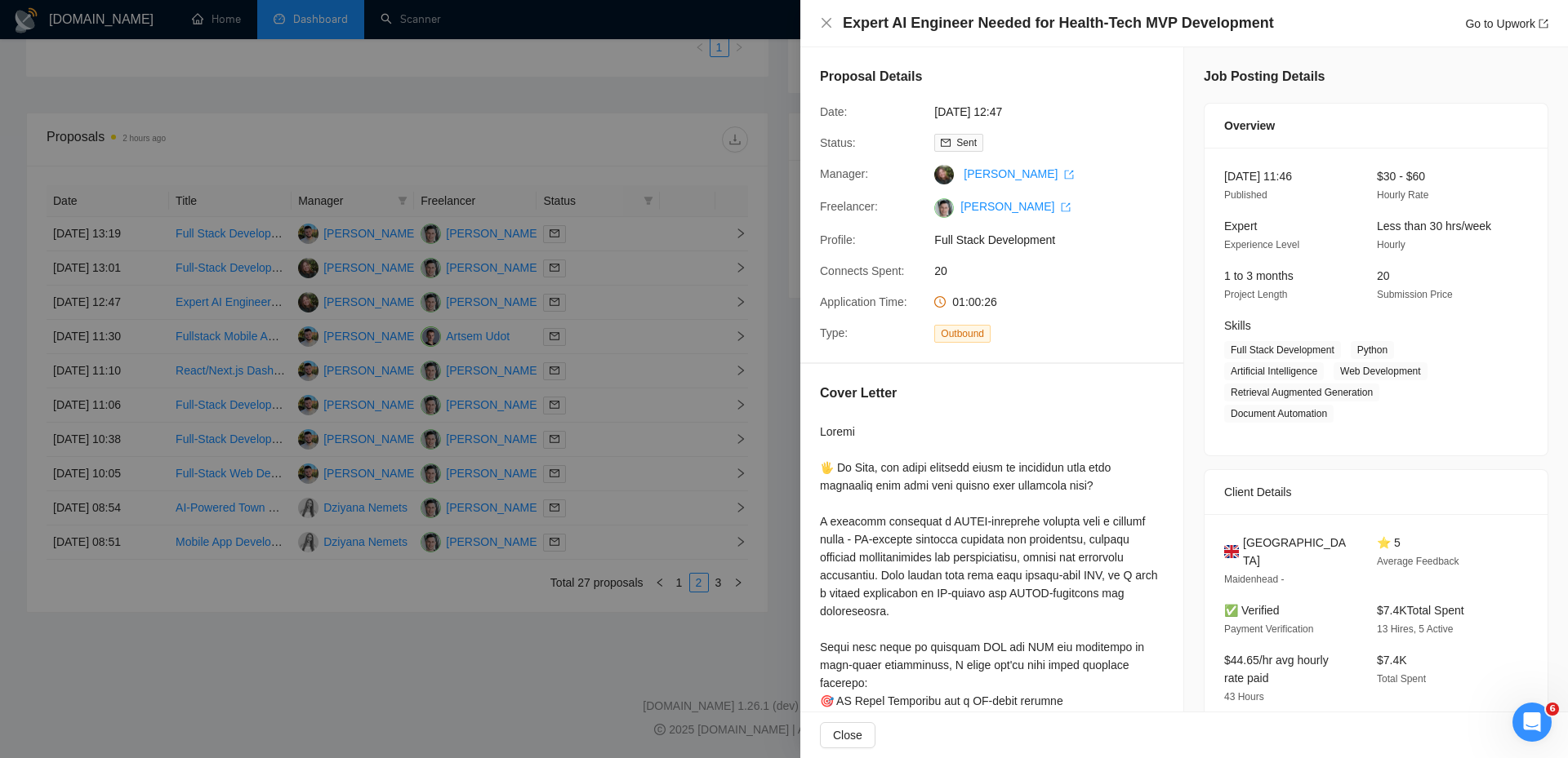
click at [598, 275] on div at bounding box center [784, 379] width 1568 height 758
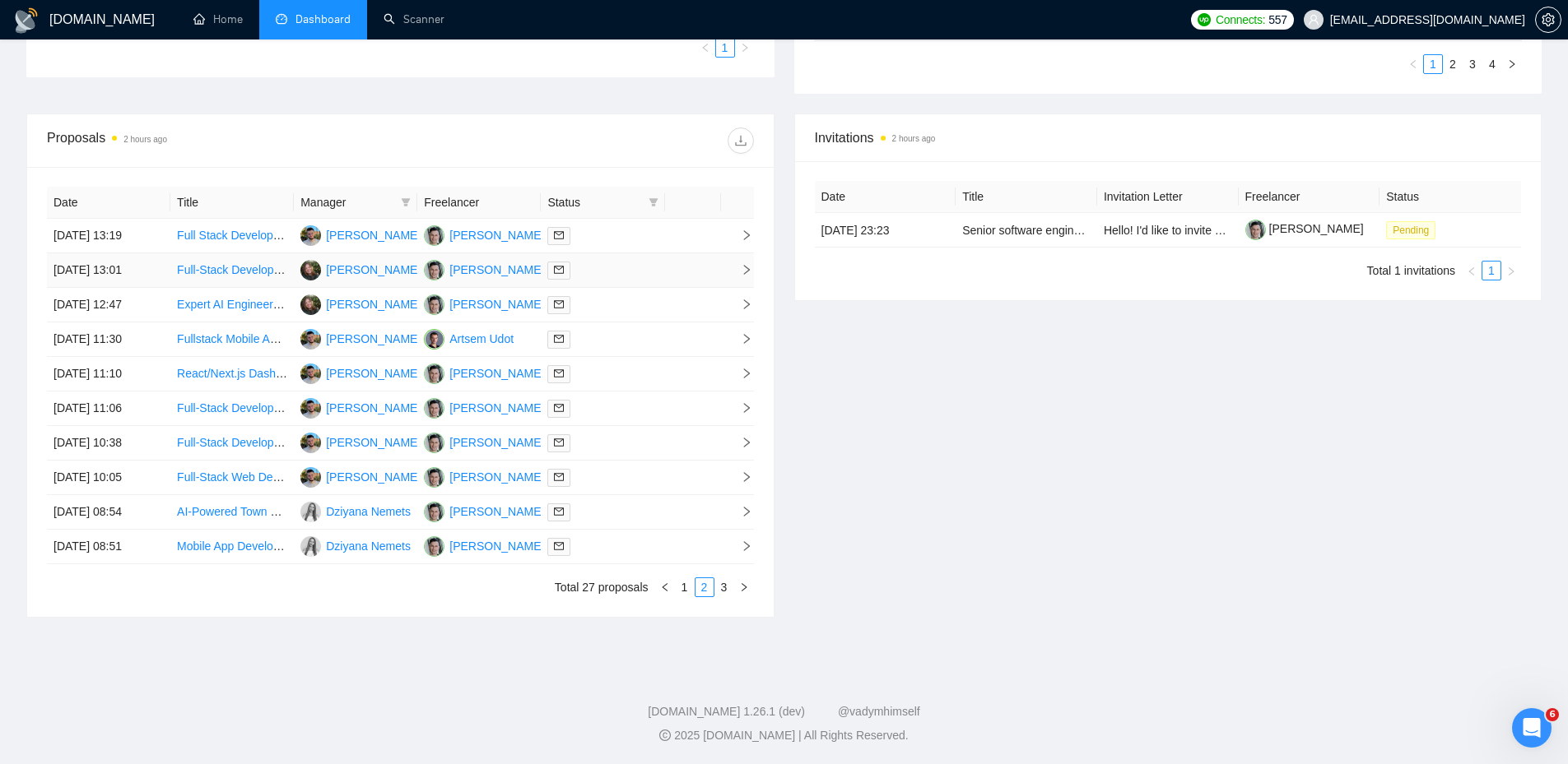
click at [628, 278] on div at bounding box center [602, 270] width 110 height 19
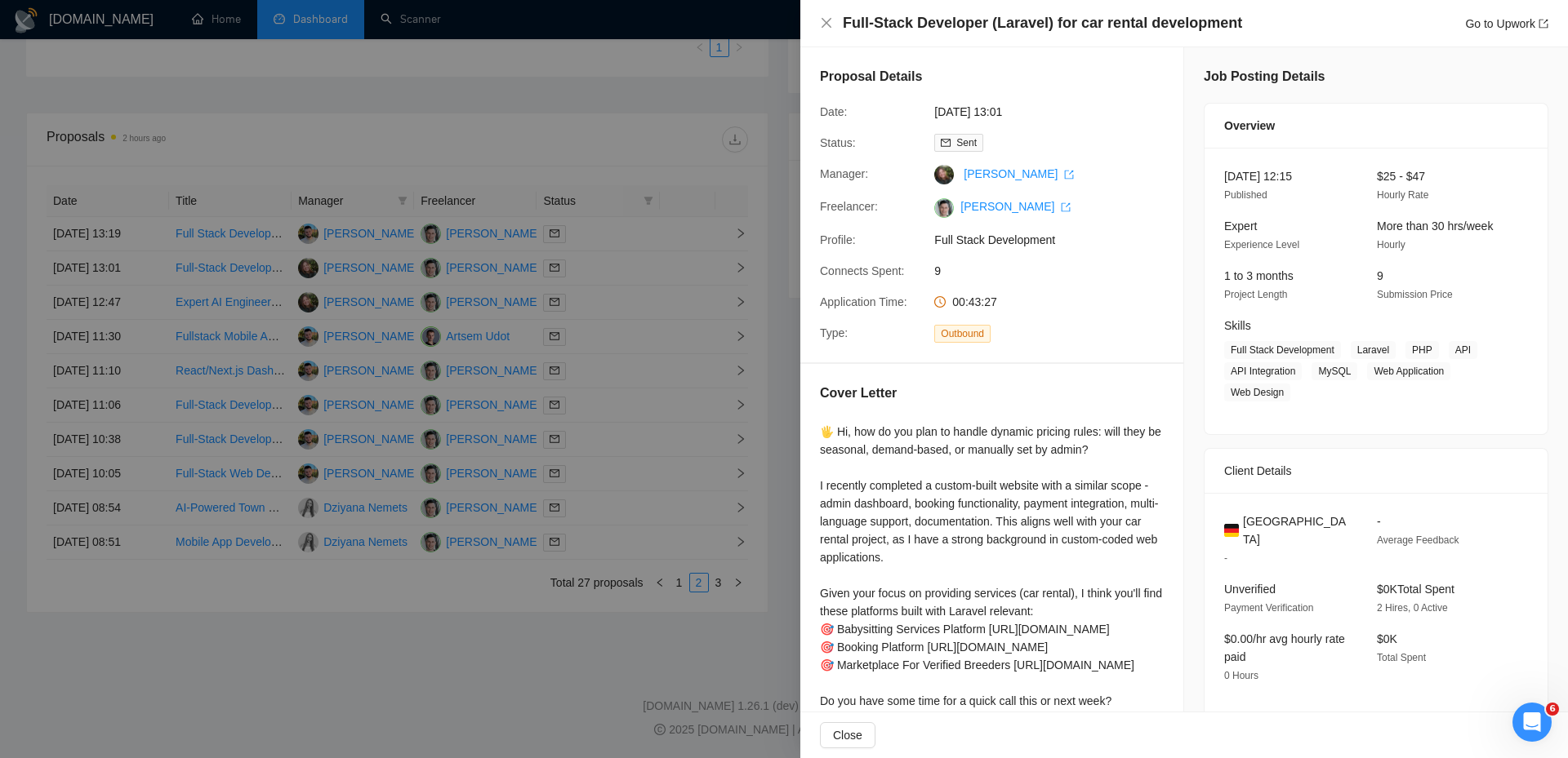
click at [604, 287] on div at bounding box center [784, 379] width 1568 height 758
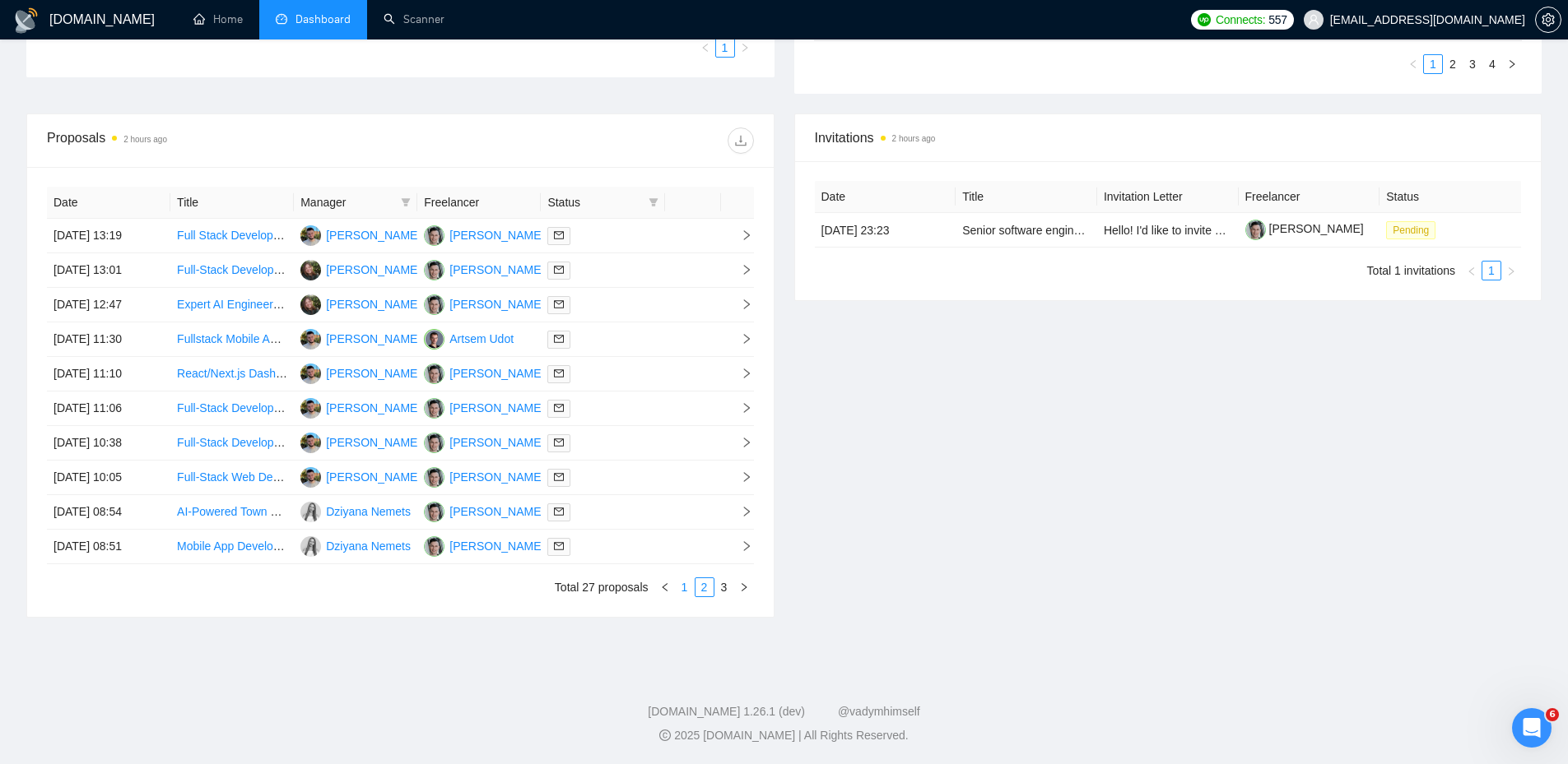
click at [683, 587] on link "1" at bounding box center [685, 587] width 19 height 19
click at [616, 546] on div at bounding box center [602, 546] width 110 height 19
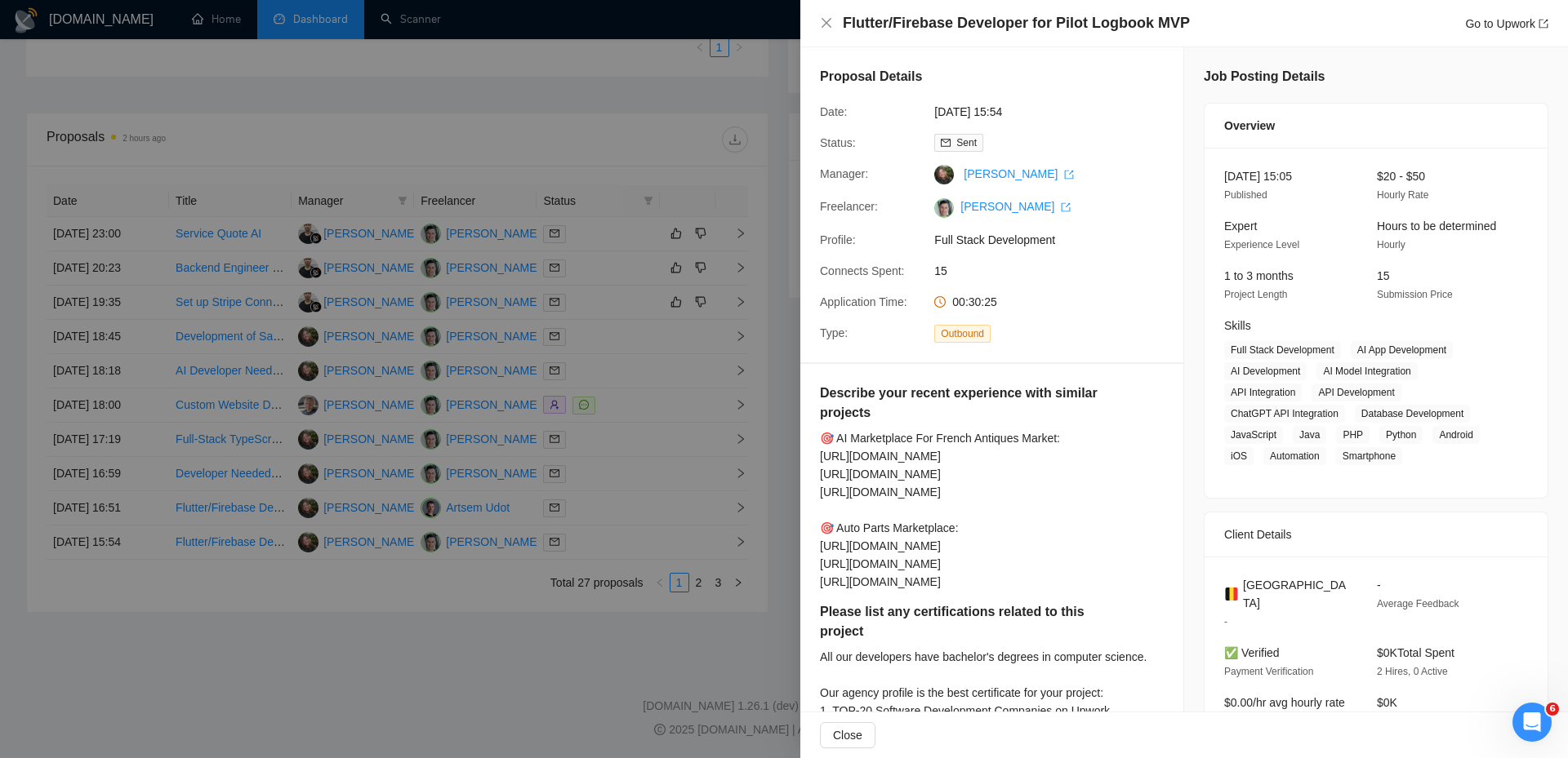
click at [651, 407] on div at bounding box center [784, 379] width 1568 height 758
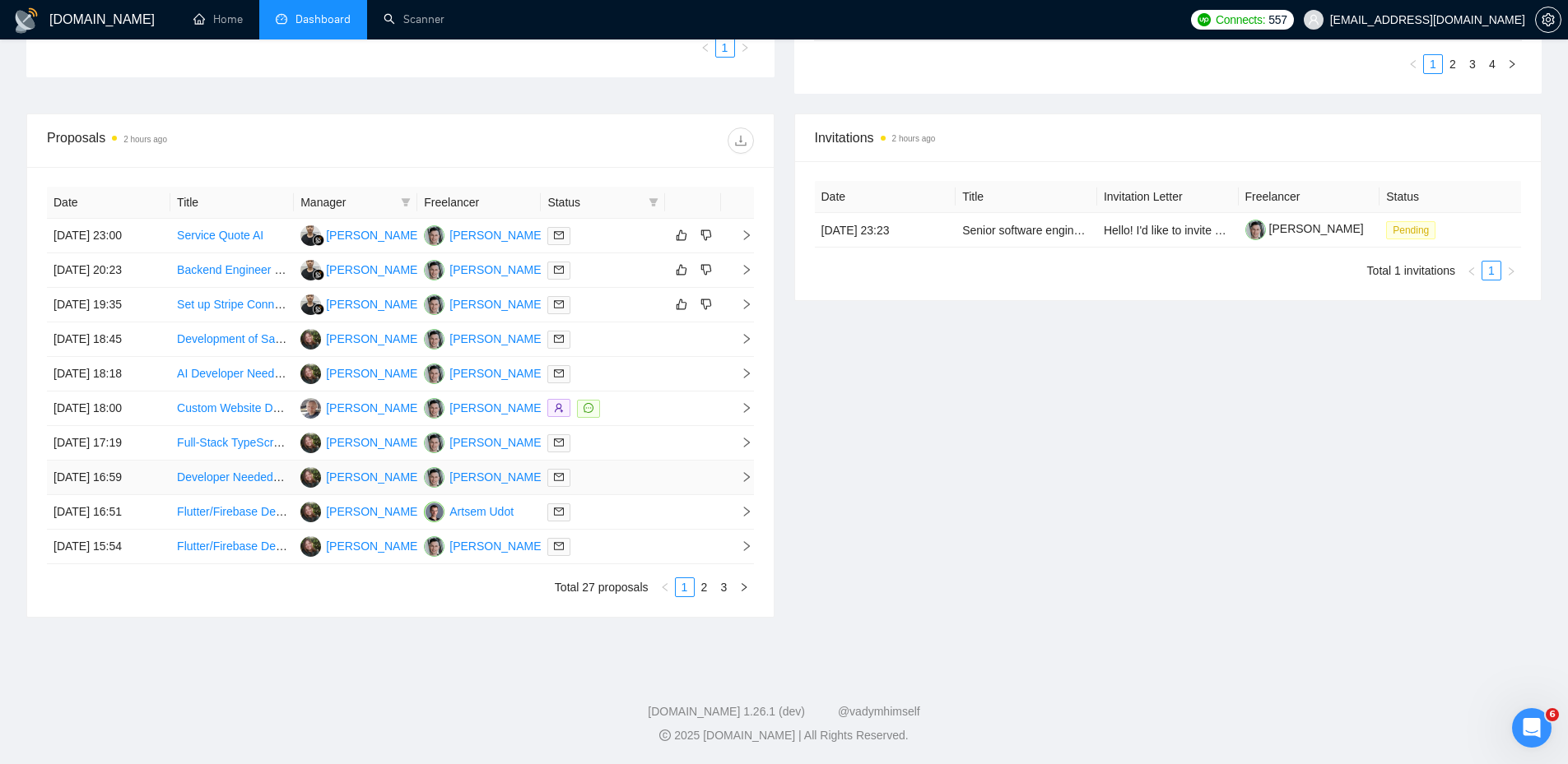
click at [631, 479] on div at bounding box center [602, 477] width 110 height 19
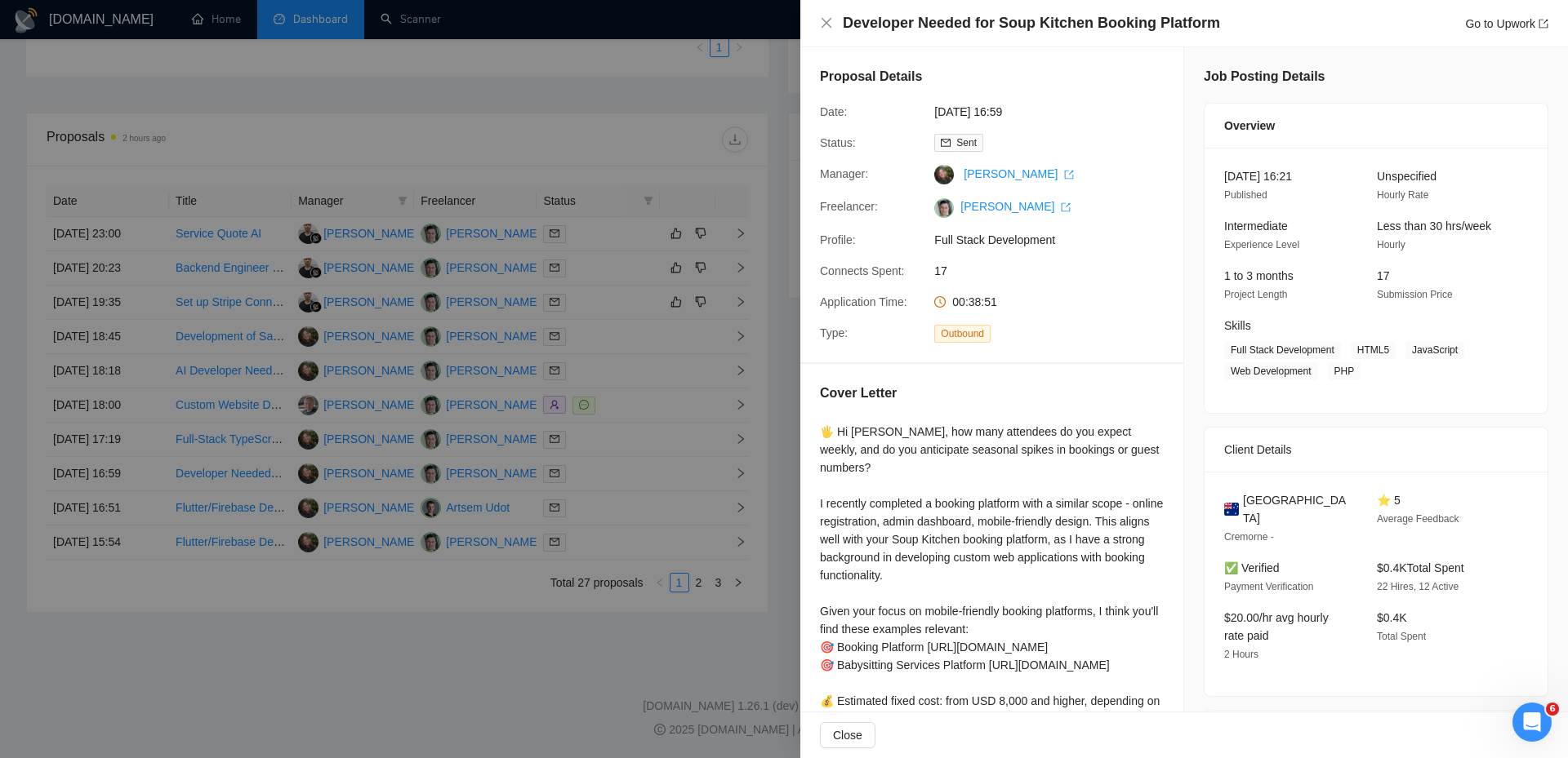
click at [654, 399] on div at bounding box center [784, 379] width 1568 height 758
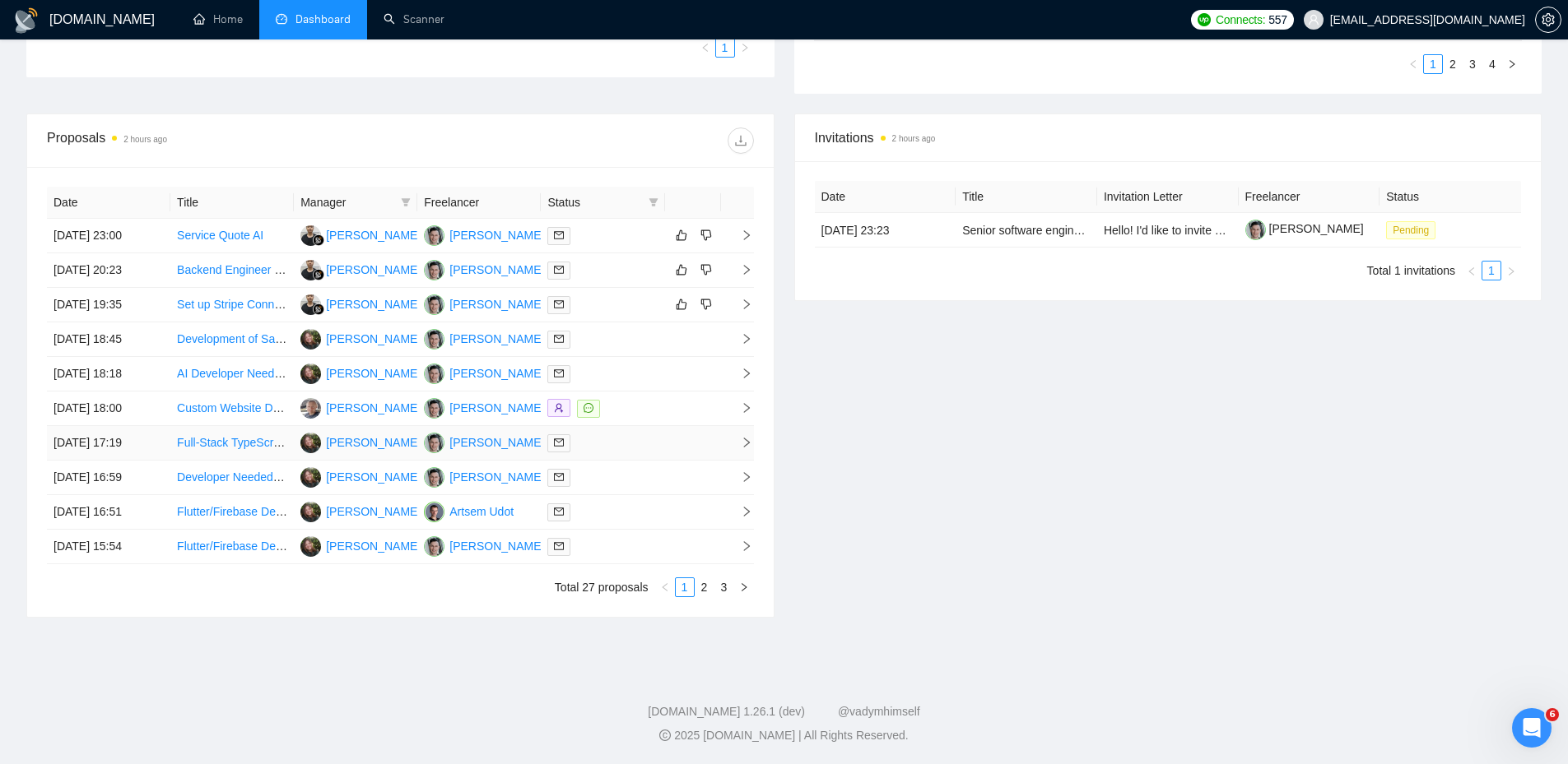
click at [636, 441] on div at bounding box center [602, 442] width 110 height 19
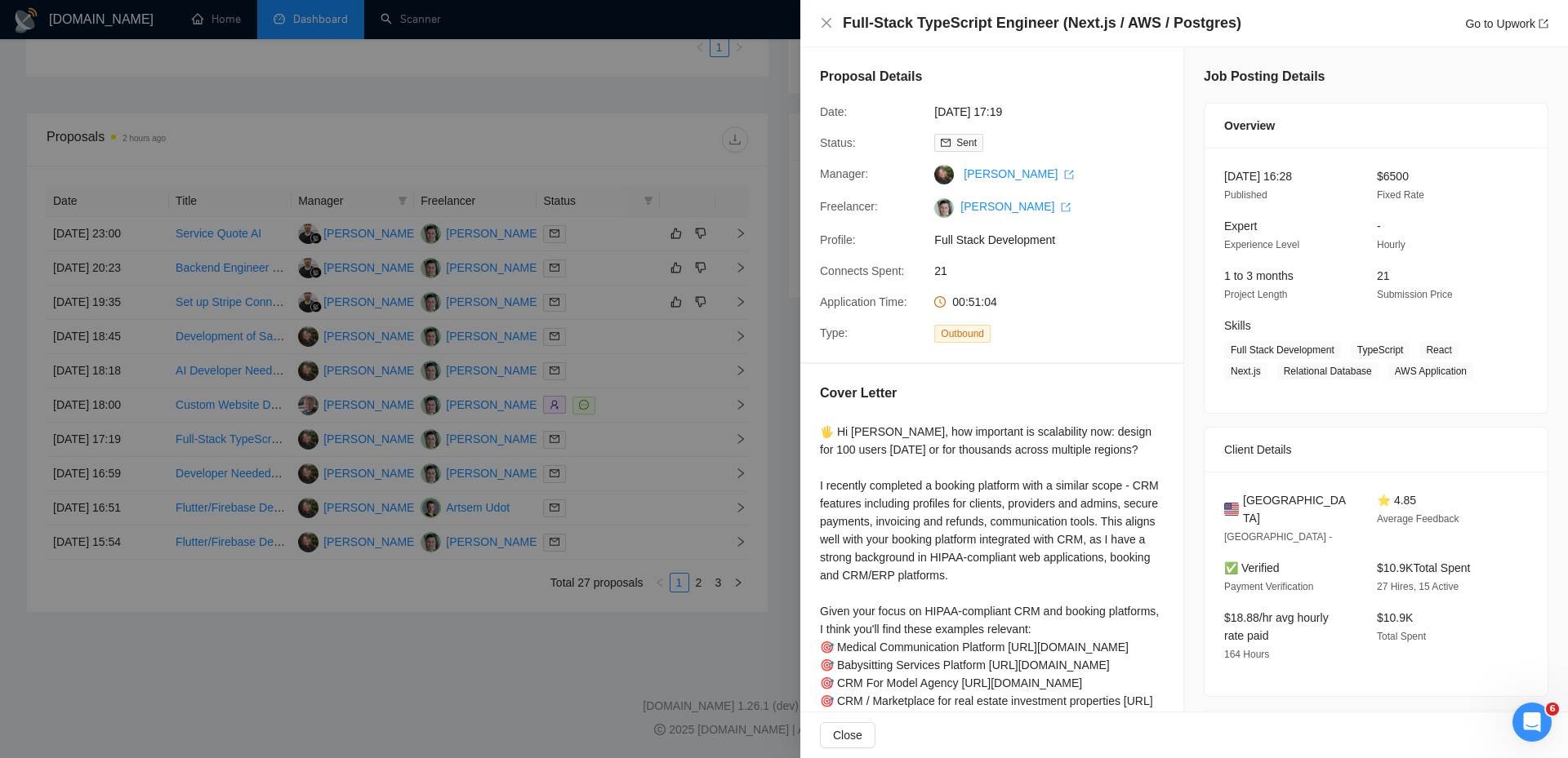
click at [742, 359] on div at bounding box center [784, 379] width 1568 height 758
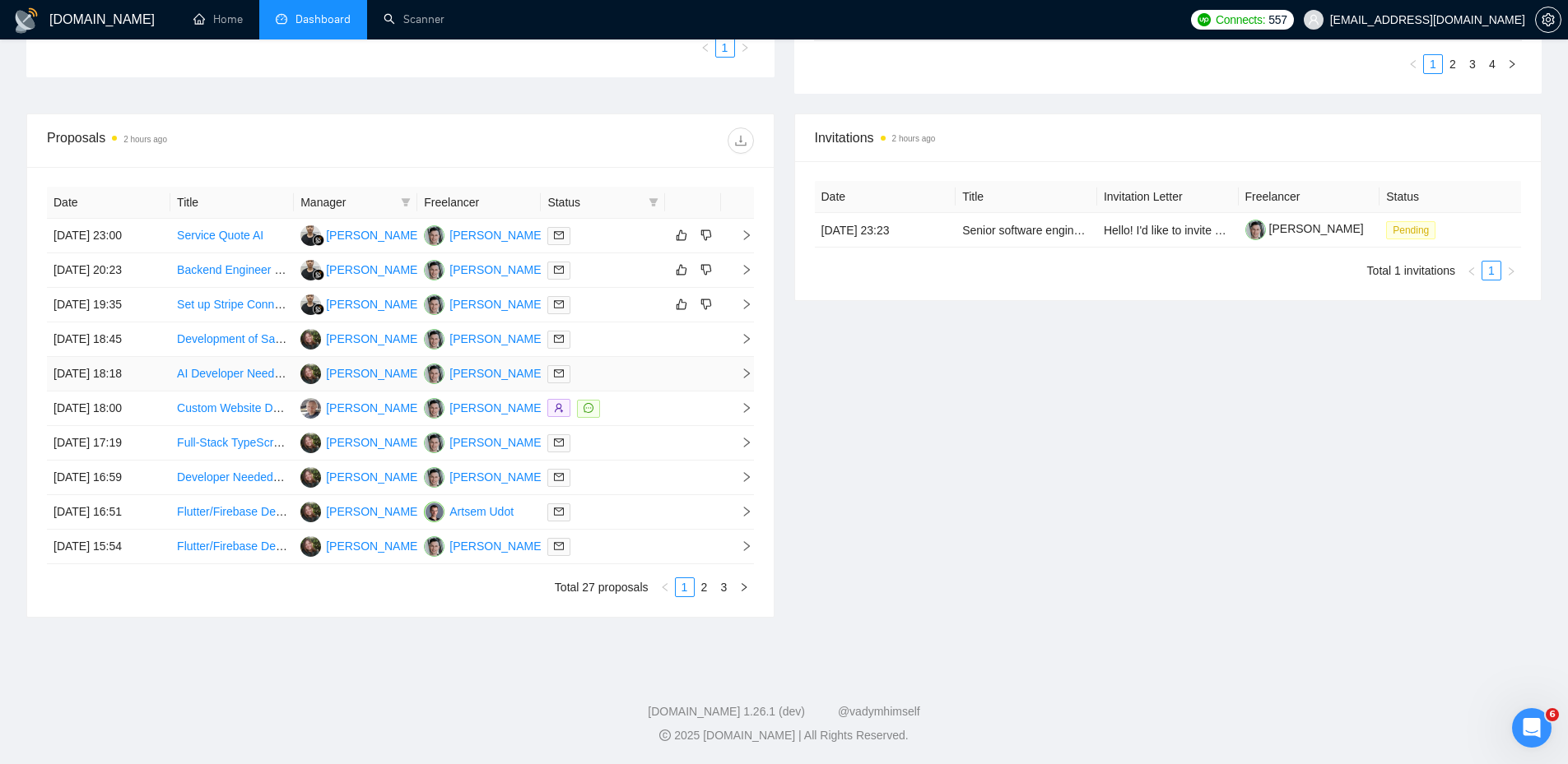
click at [678, 370] on td at bounding box center [692, 374] width 56 height 34
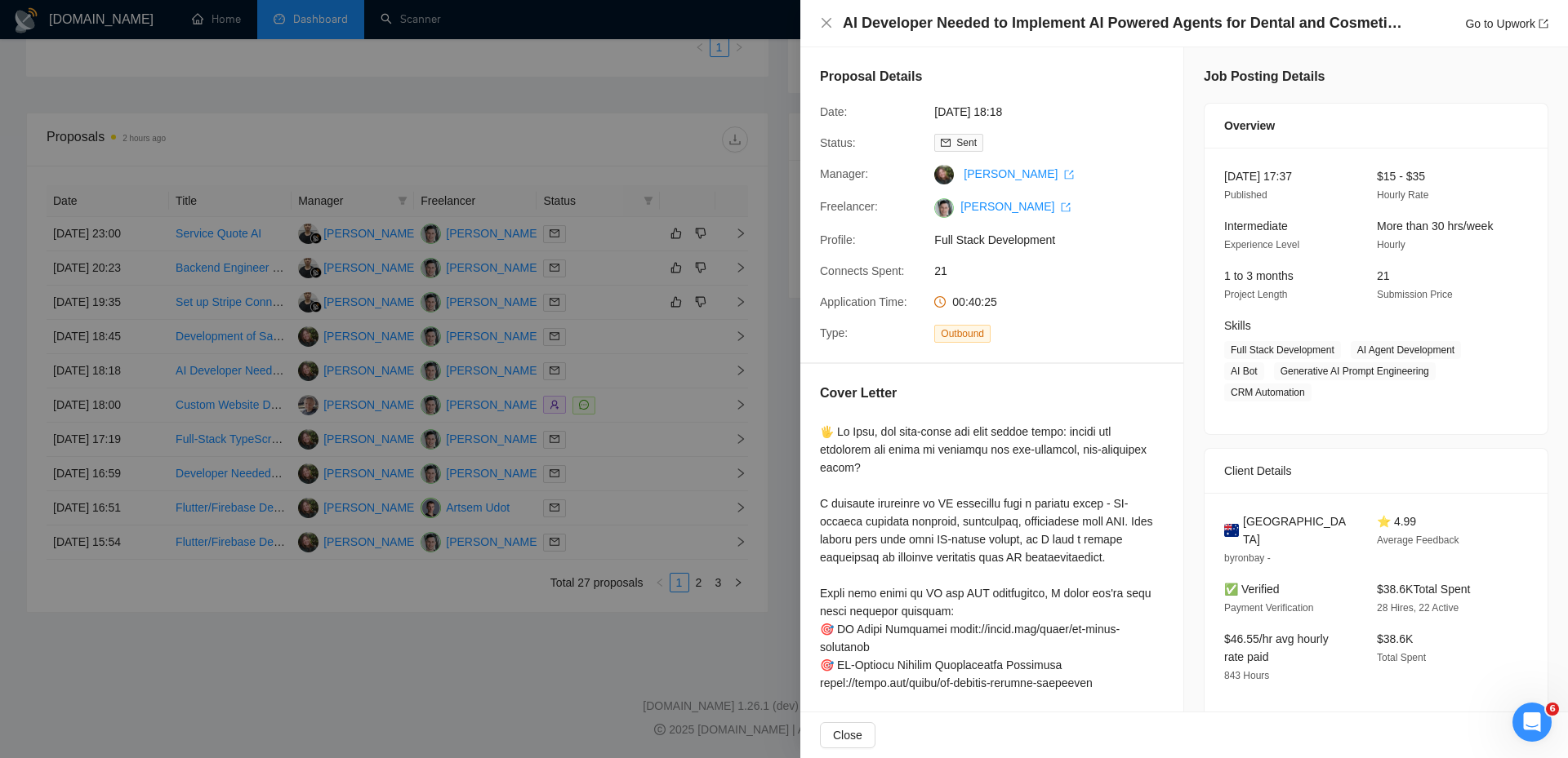
click at [563, 365] on div at bounding box center [784, 379] width 1568 height 758
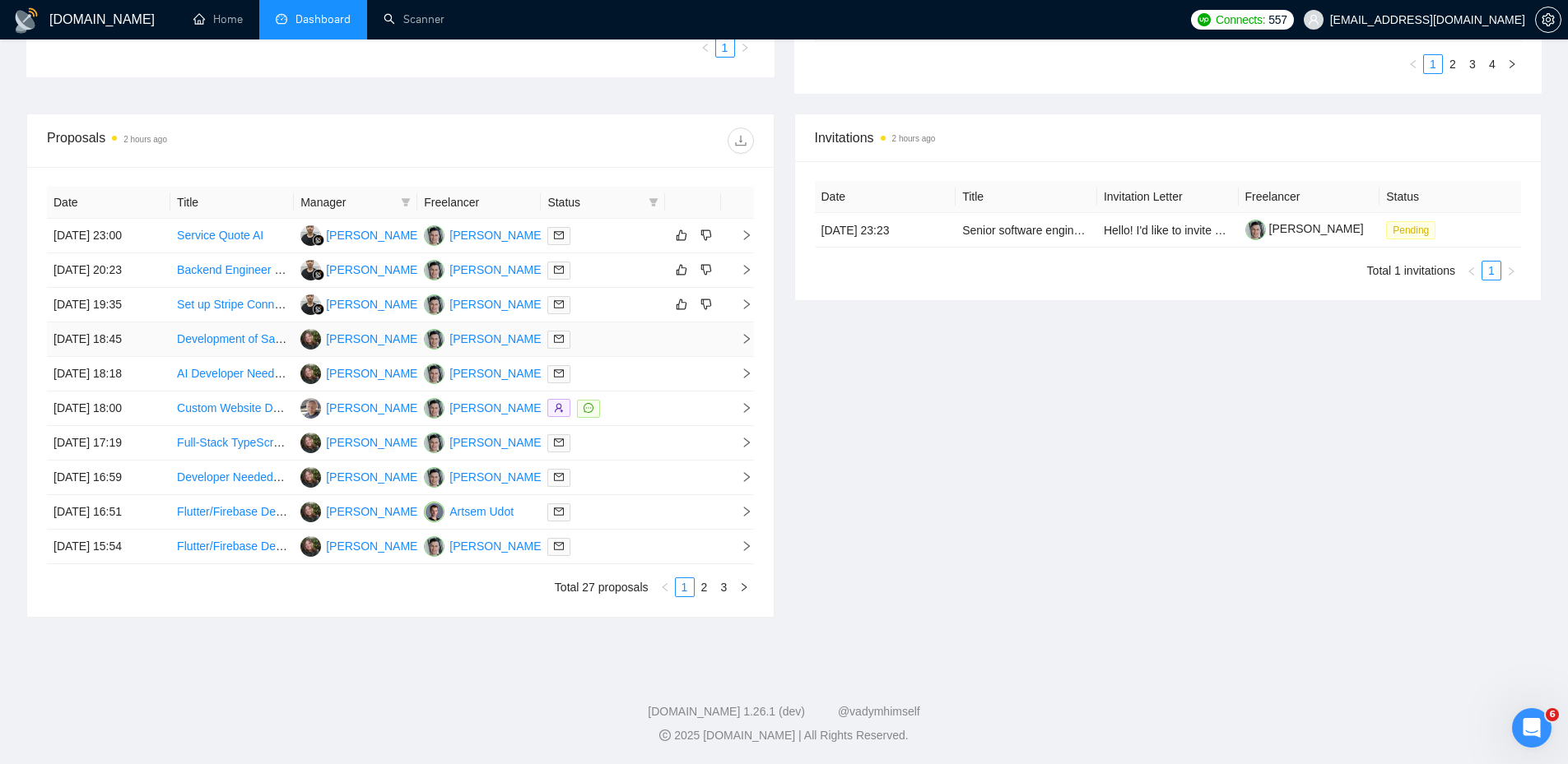
click at [615, 338] on div at bounding box center [602, 338] width 110 height 19
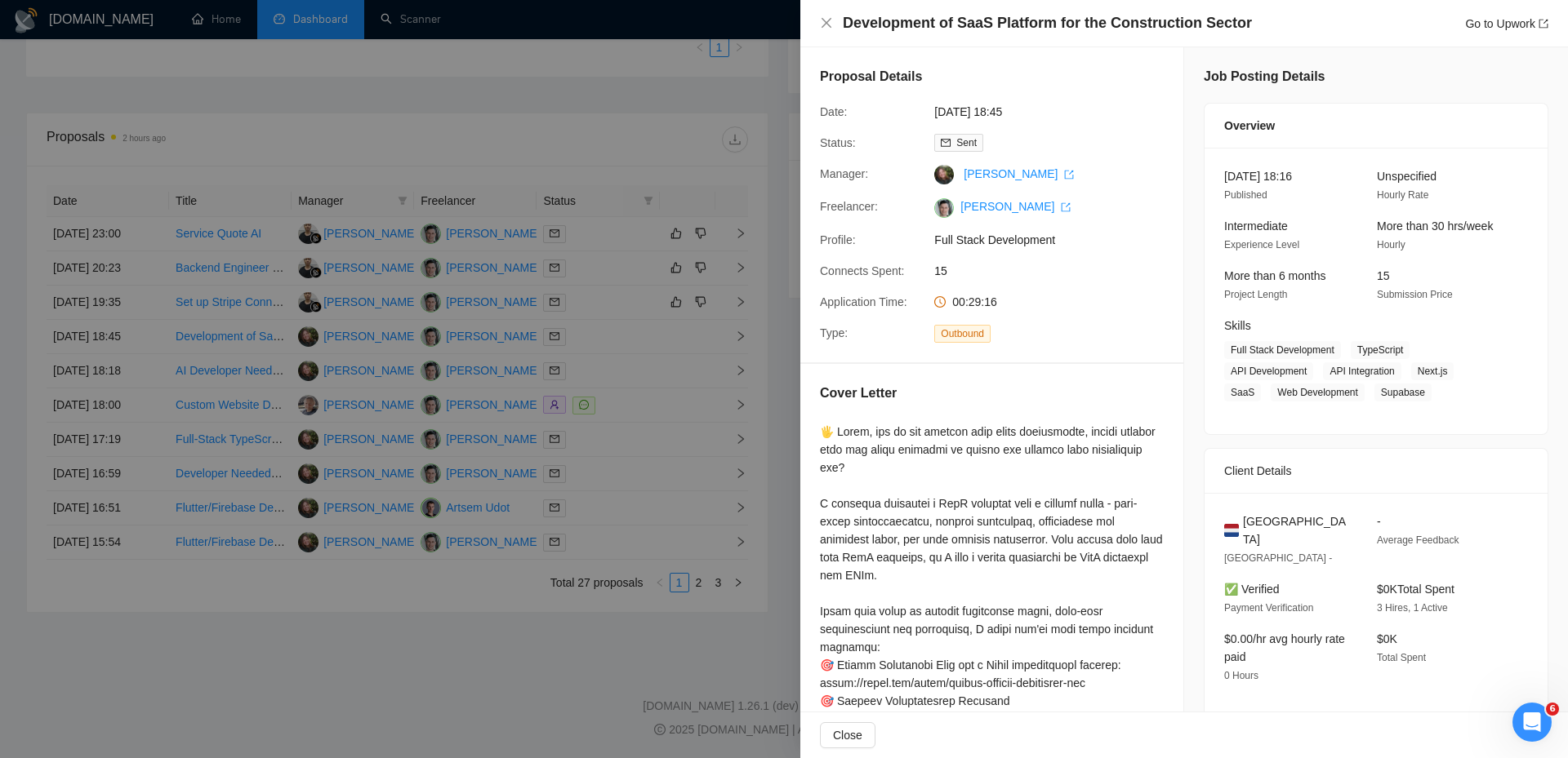
click at [587, 108] on div at bounding box center [784, 379] width 1568 height 758
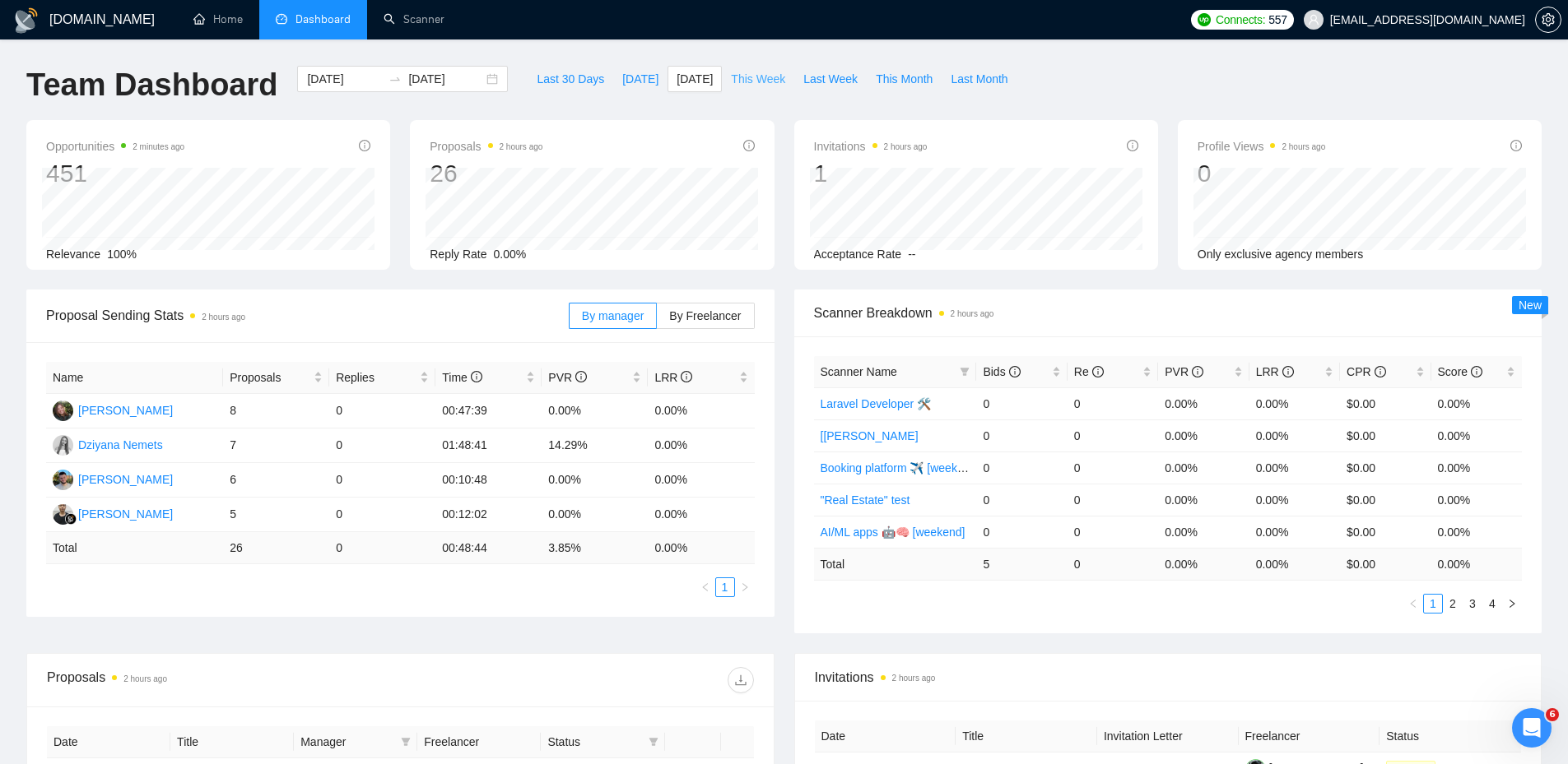
click at [733, 78] on span "This Week" at bounding box center [758, 78] width 55 height 19
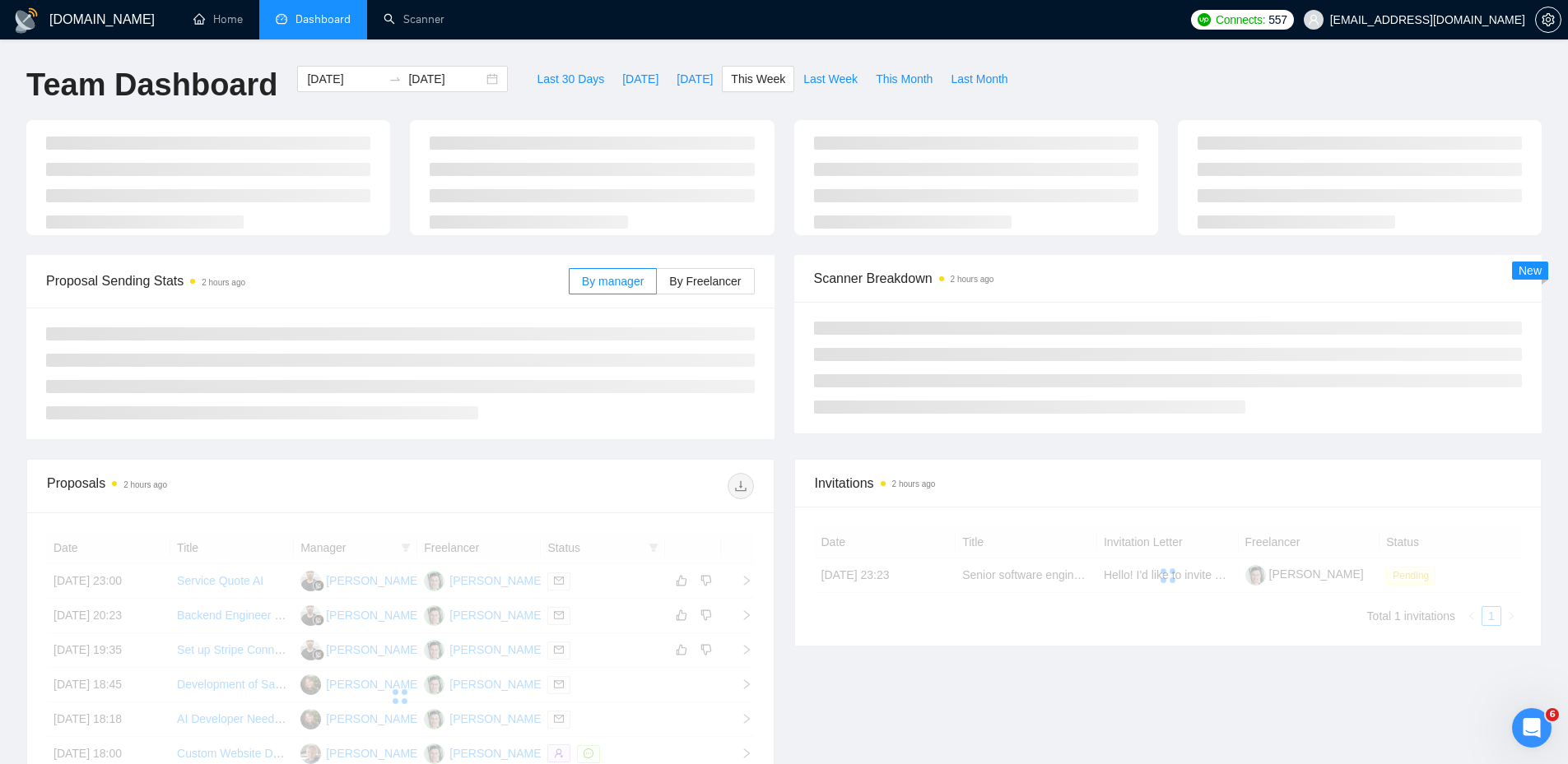
type input "[DATE]"
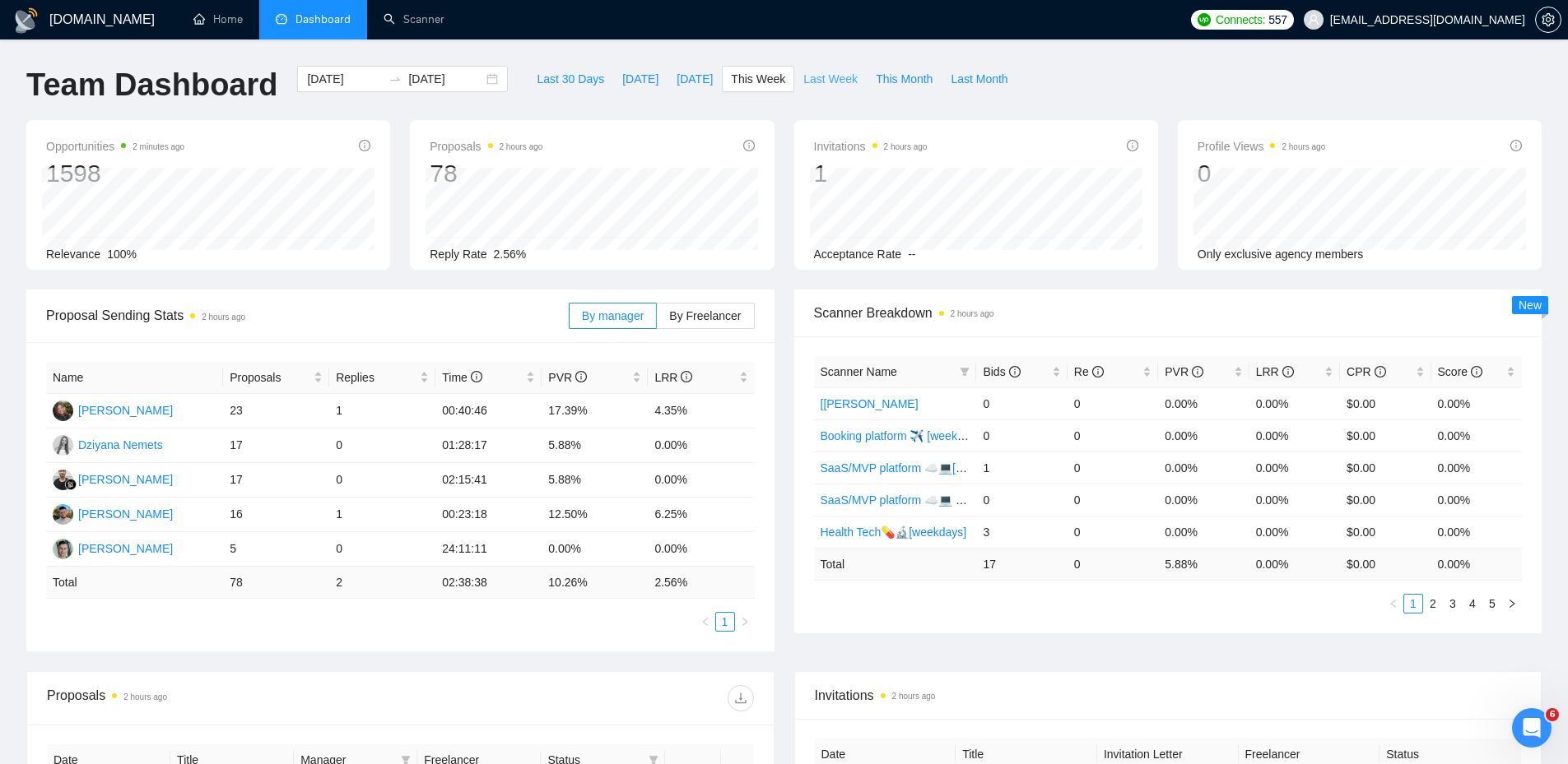
click at [806, 83] on span "Last Week" at bounding box center [830, 78] width 55 height 19
type input "[DATE]"
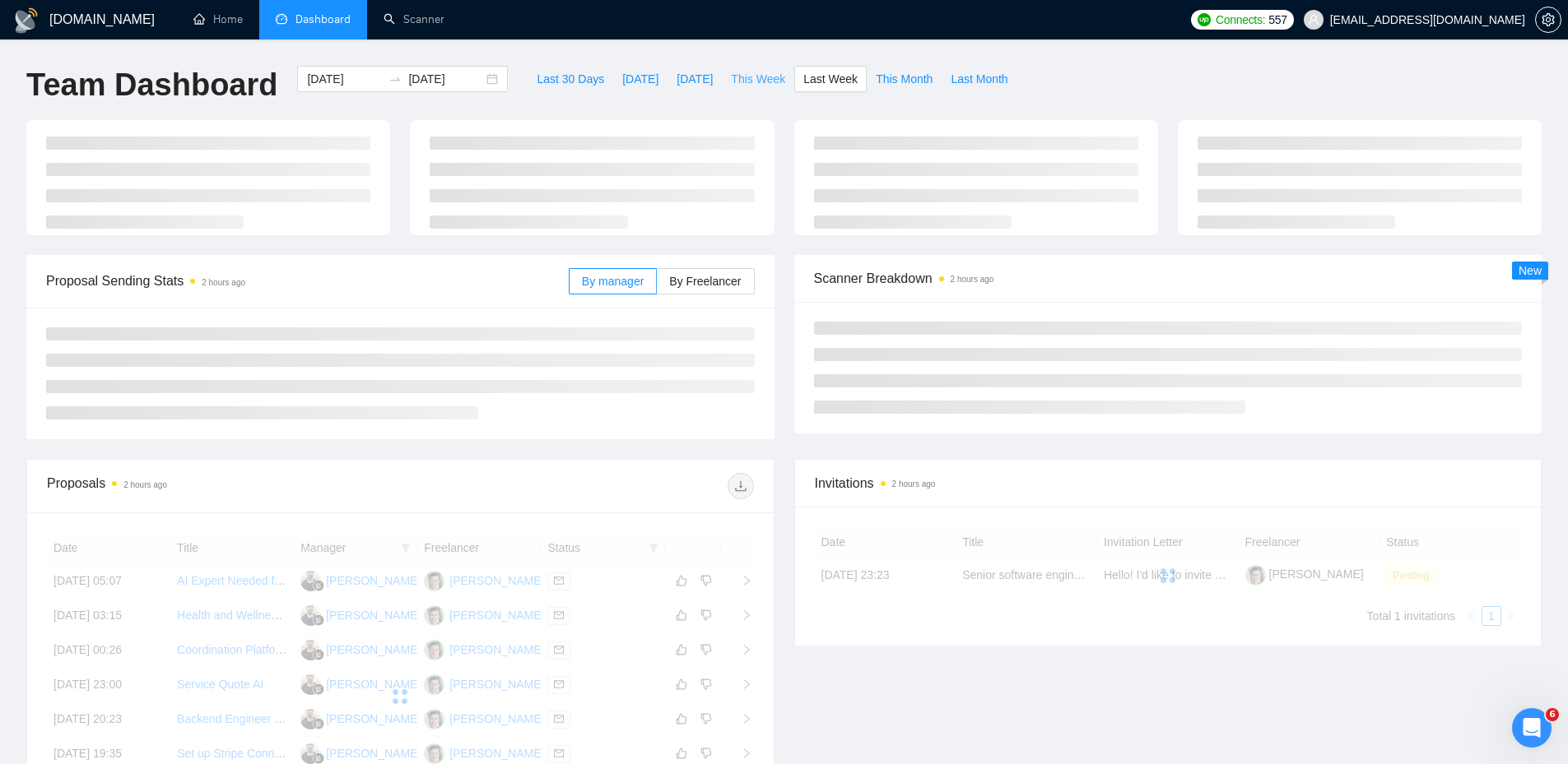
click at [731, 83] on span "This Week" at bounding box center [758, 78] width 55 height 19
type input "[DATE]"
